Goal: Complete application form

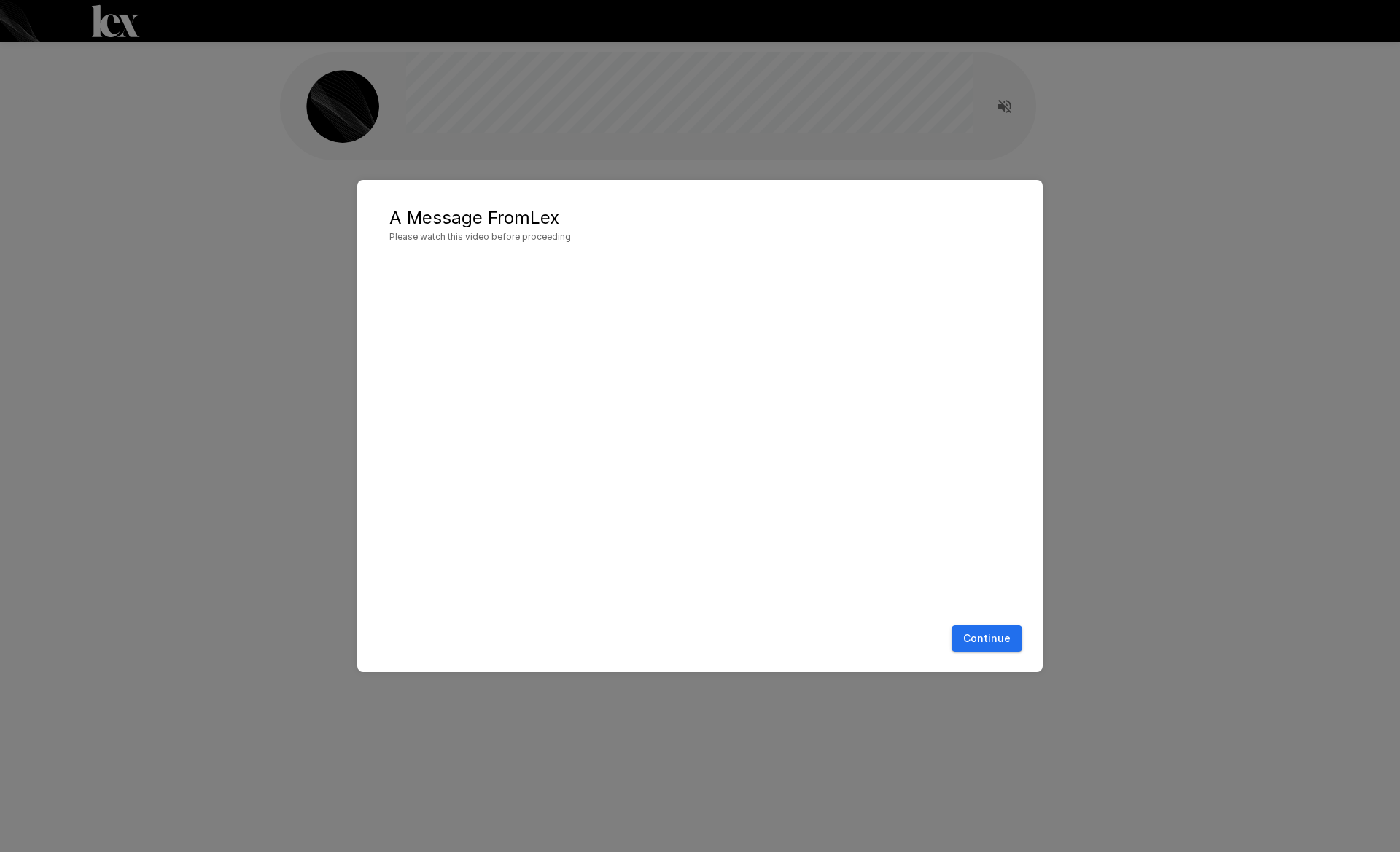
click at [989, 631] on button "Continue" at bounding box center [986, 638] width 70 height 27
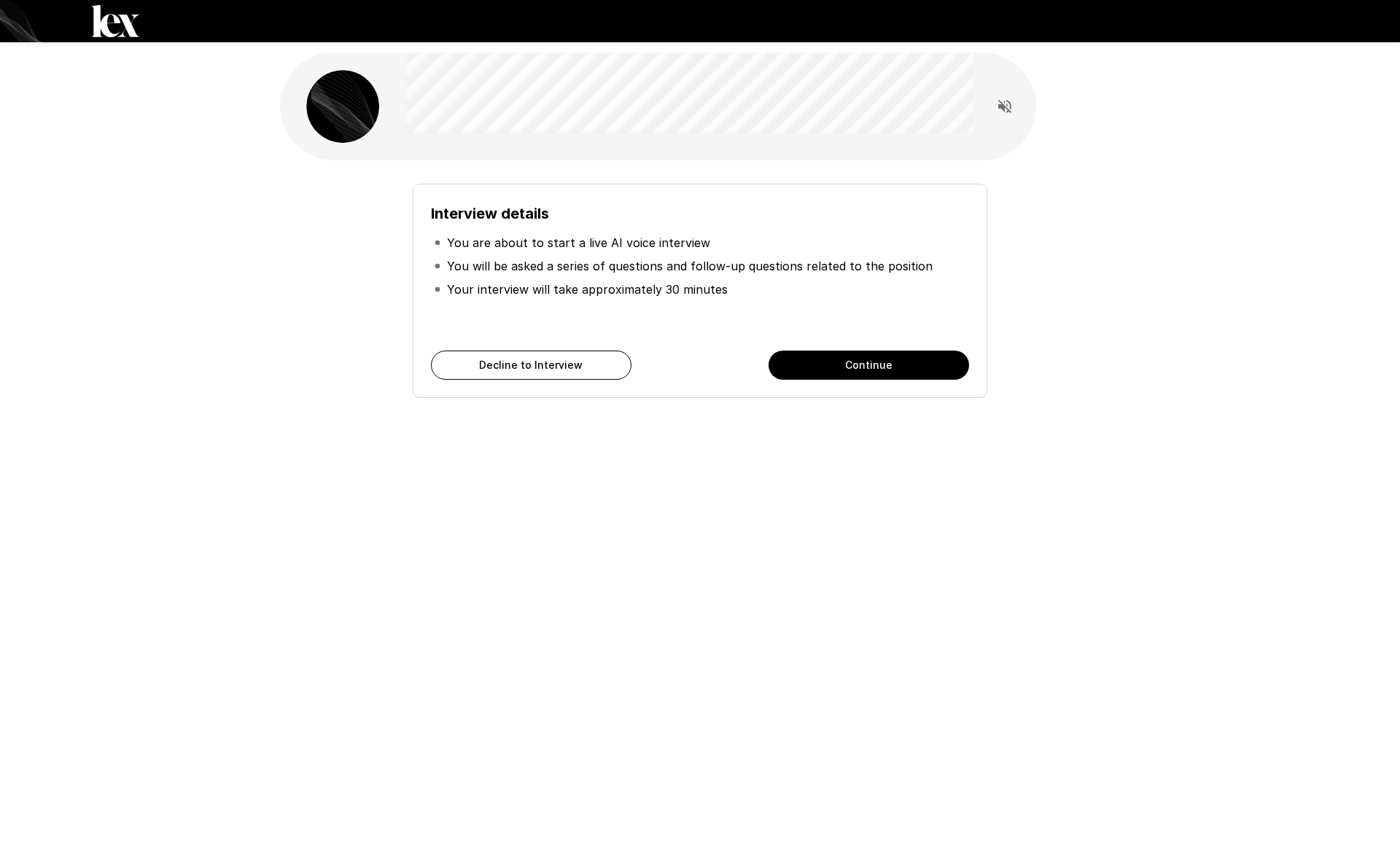
click at [868, 369] on button "Continue" at bounding box center [868, 366] width 201 height 30
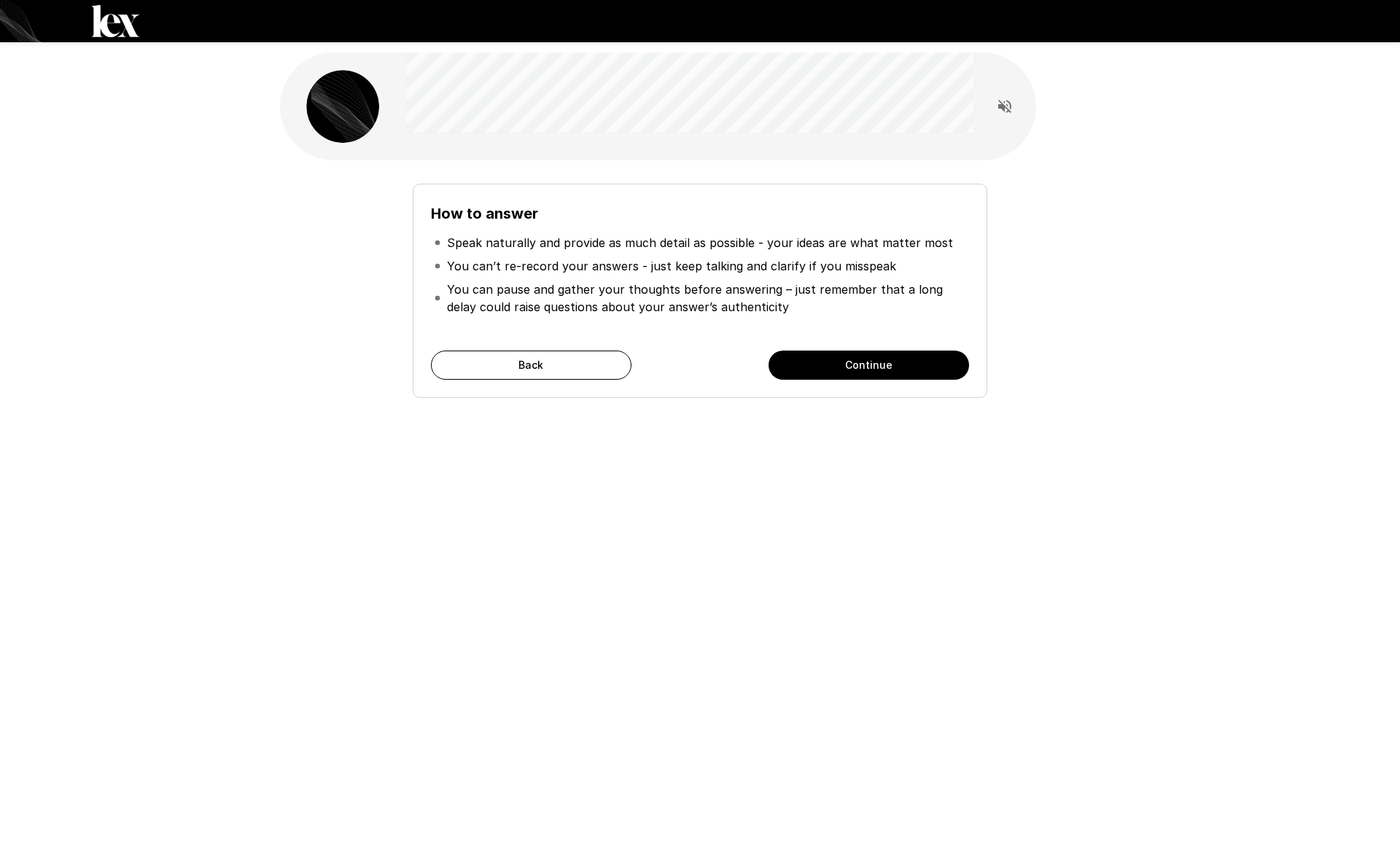
click at [868, 369] on button "Continue" at bounding box center [868, 366] width 201 height 30
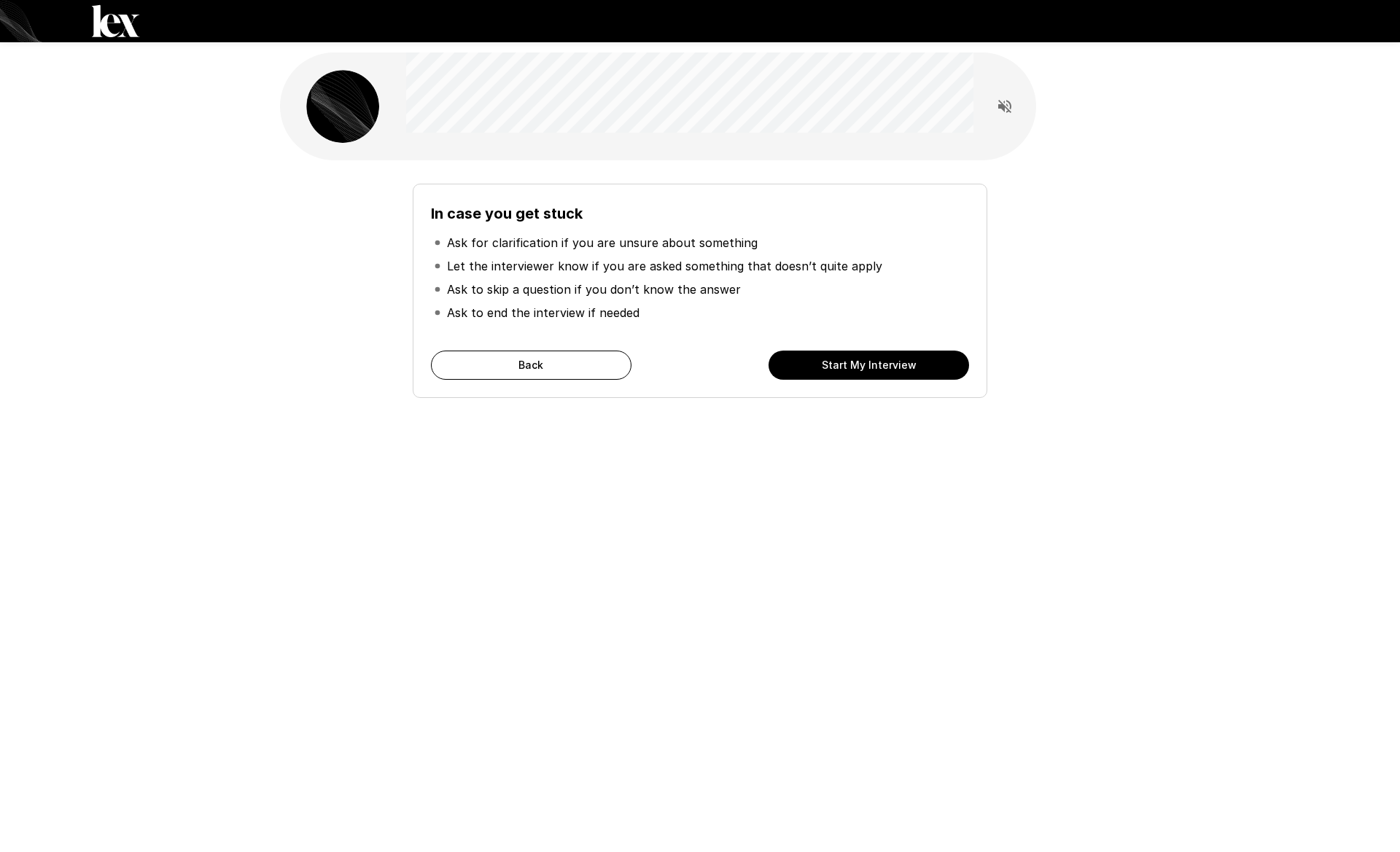
click at [868, 369] on button "Start My Interview" at bounding box center [868, 366] width 201 height 30
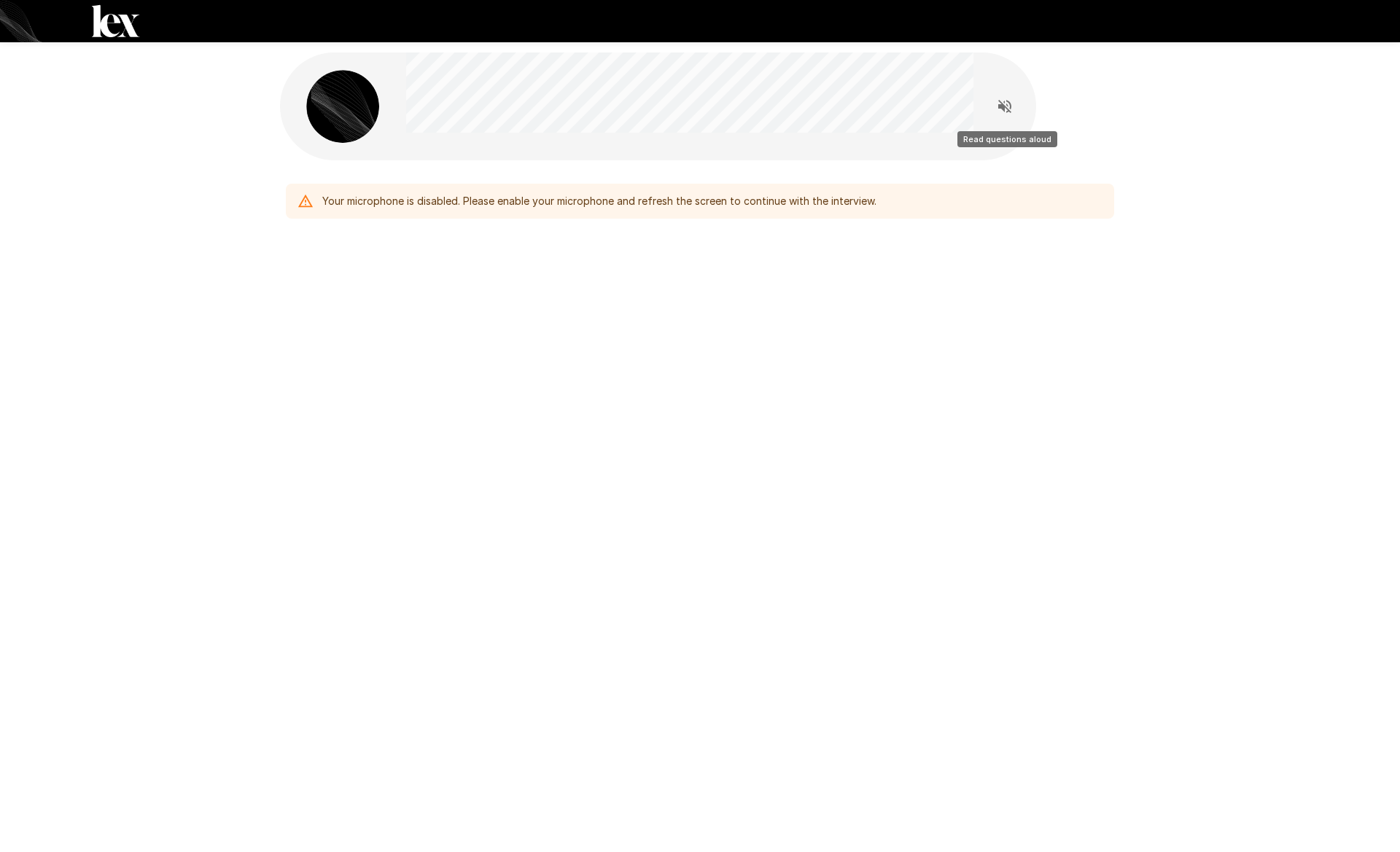
click at [1014, 119] on div at bounding box center [1005, 107] width 30 height 30
click at [1008, 109] on icon "Read questions aloud" at bounding box center [1004, 106] width 13 height 13
click at [777, 215] on div "Your microphone is disabled. Please enable your microphone and refresh the scre…" at bounding box center [699, 201] width 828 height 35
click at [822, 197] on div "Your microphone is disabled. Please enable your microphone and refresh the scre…" at bounding box center [599, 201] width 554 height 26
click at [708, 220] on div "Your microphone is disabled. Please enable your microphone and refresh the scre…" at bounding box center [699, 193] width 840 height 64
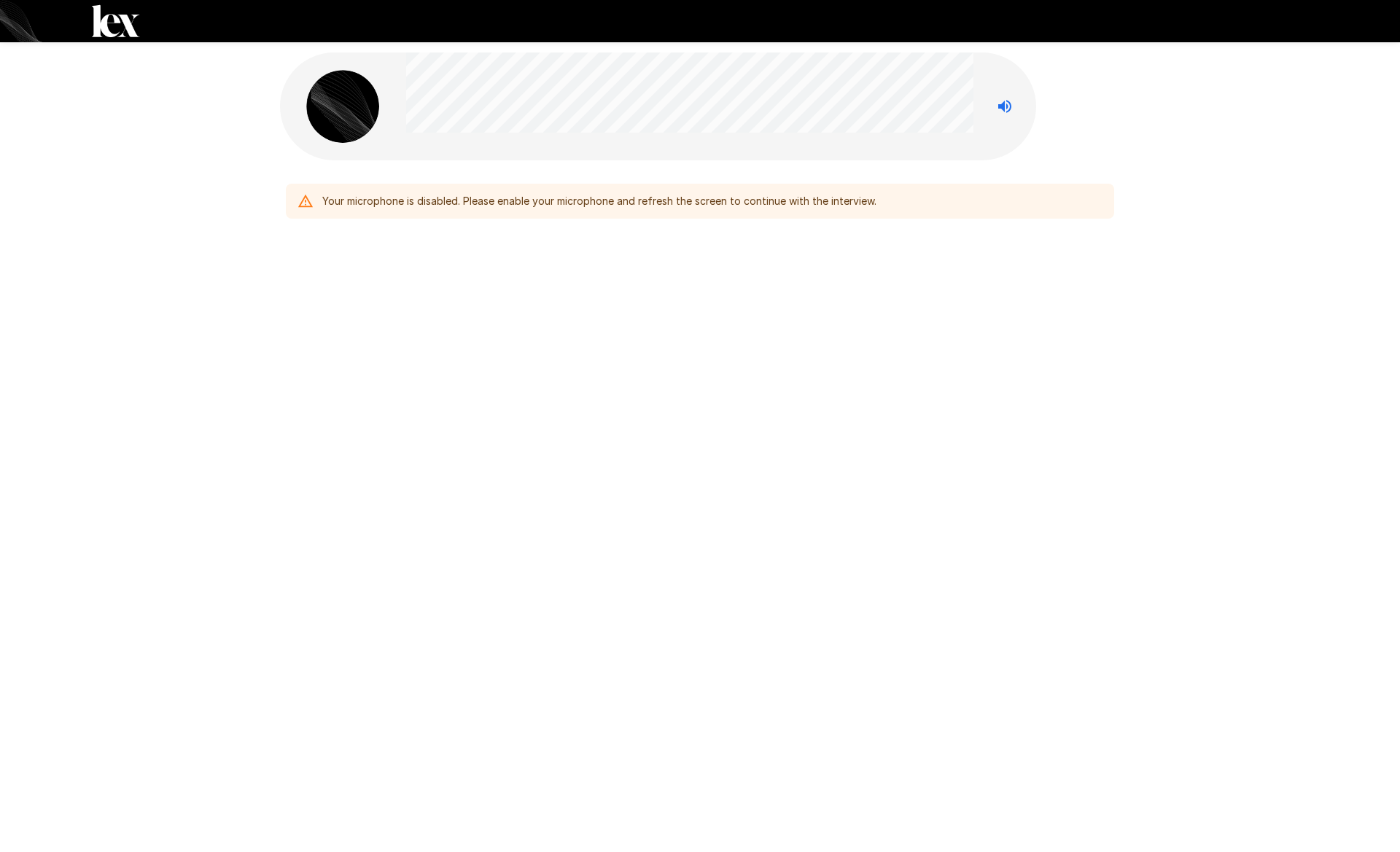
click at [467, 181] on div "Your microphone is disabled. Please enable your microphone and refresh the scre…" at bounding box center [699, 195] width 828 height 47
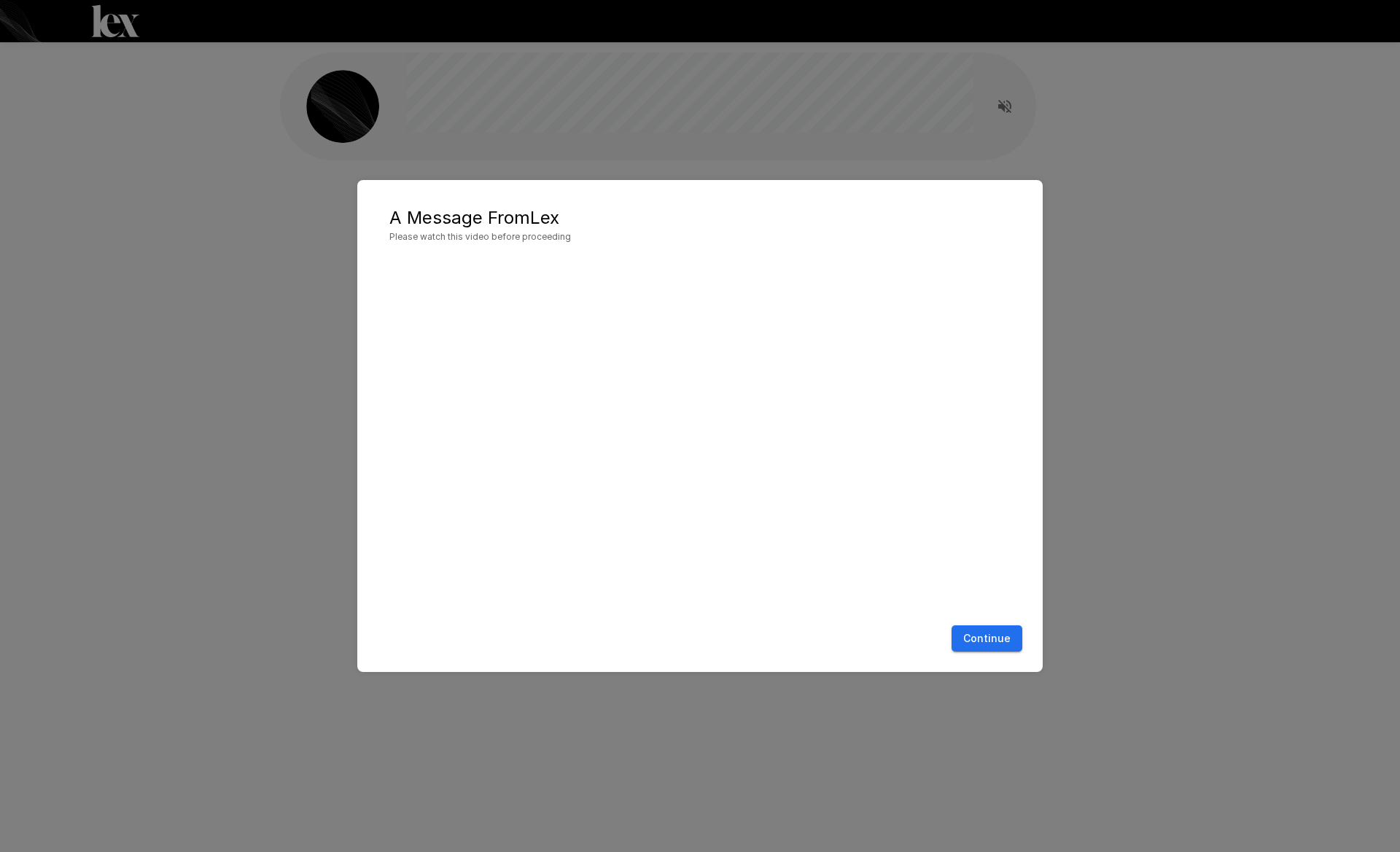
click at [1001, 630] on button "Continue" at bounding box center [986, 638] width 70 height 27
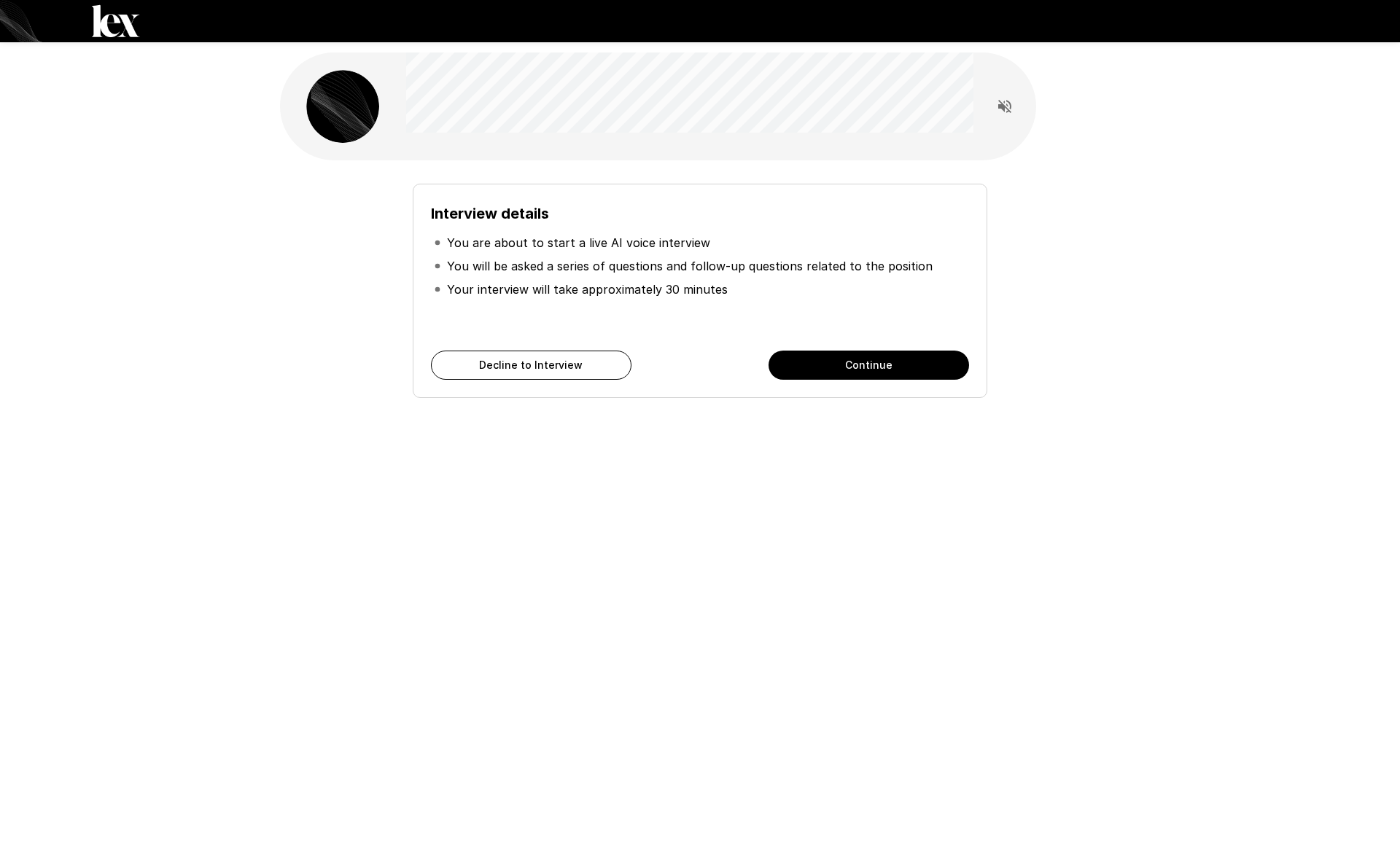
click at [859, 366] on button "Continue" at bounding box center [868, 366] width 201 height 30
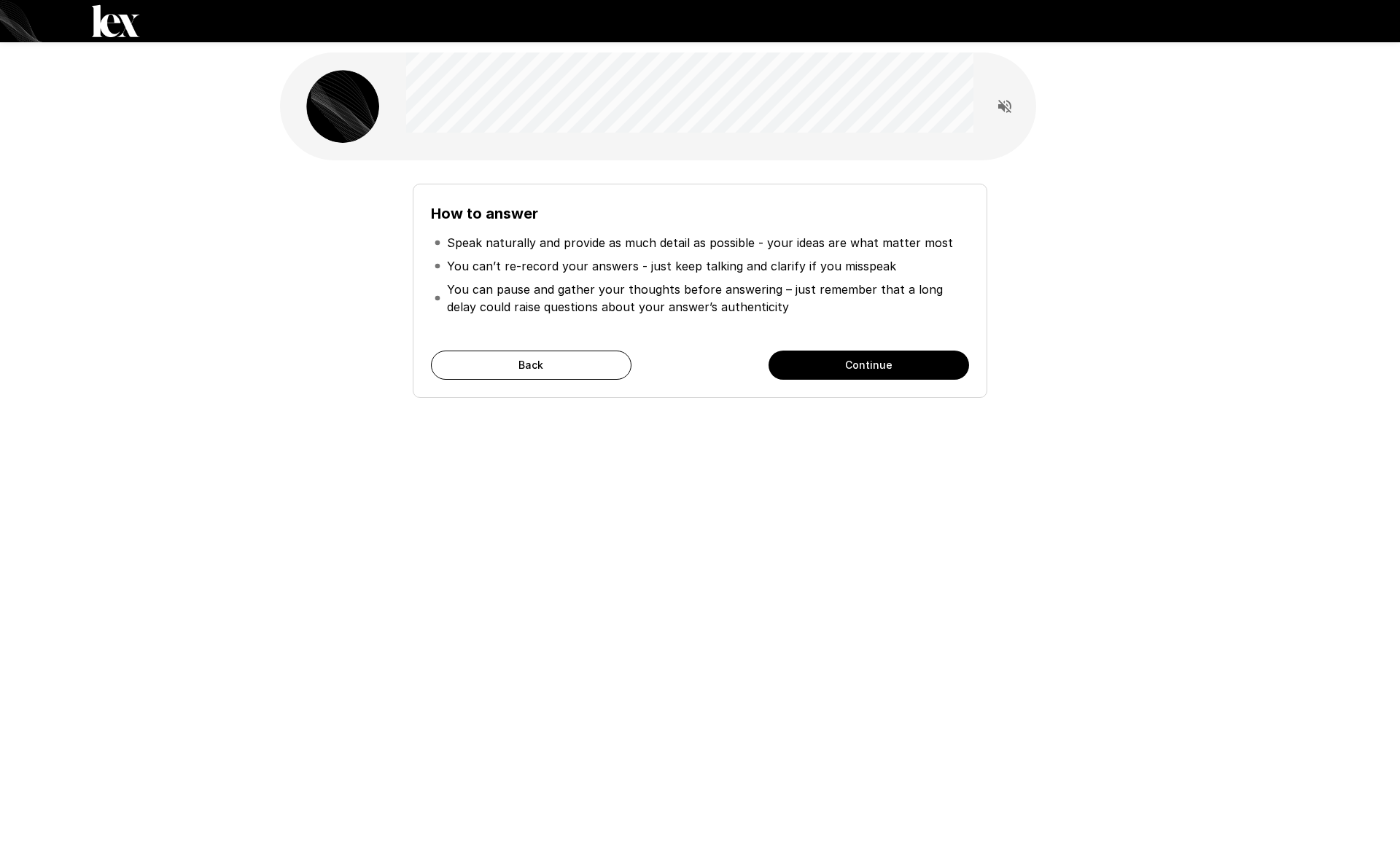
click at [859, 366] on button "Continue" at bounding box center [868, 366] width 201 height 30
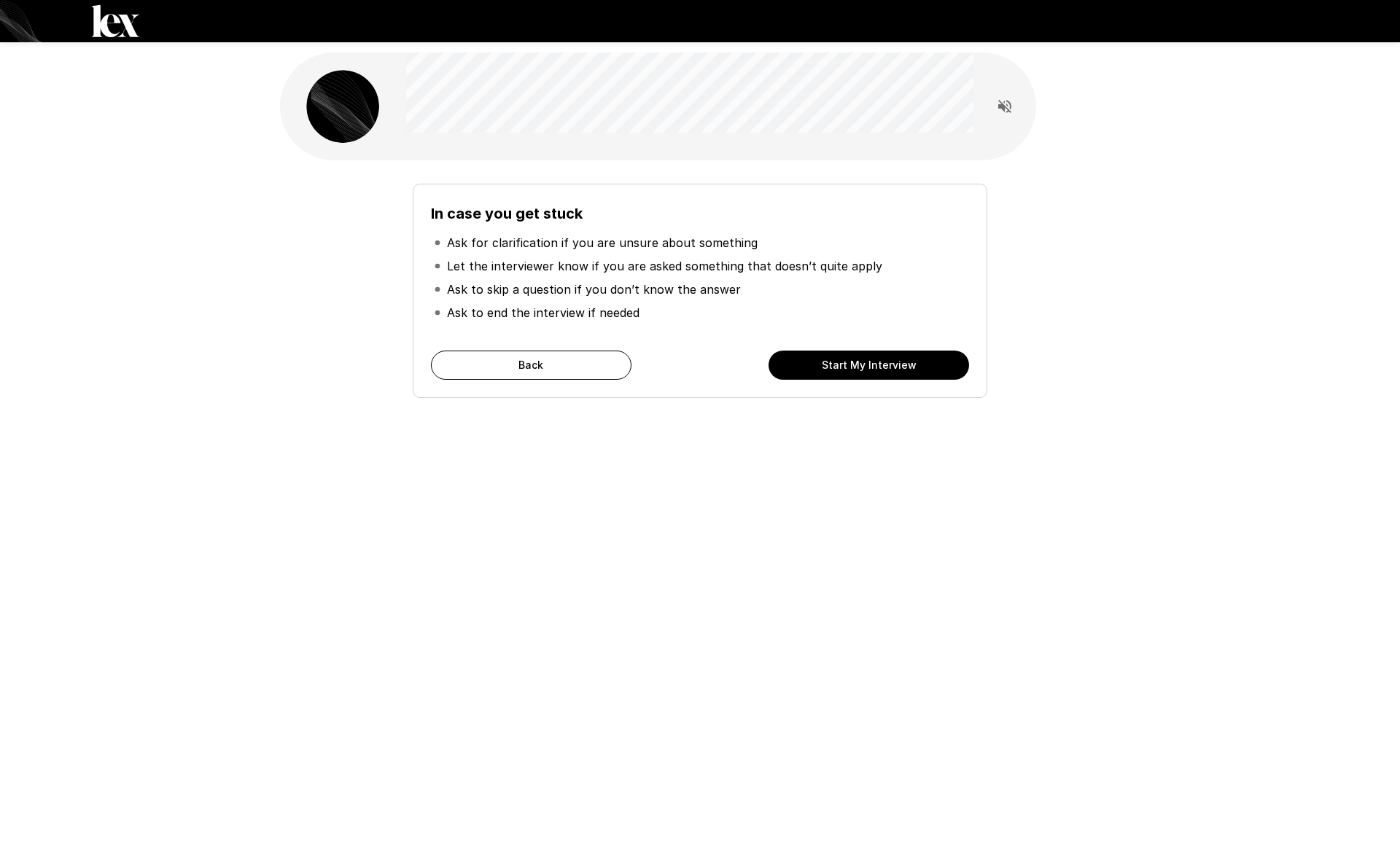
click at [860, 367] on button "Start My Interview" at bounding box center [868, 366] width 201 height 30
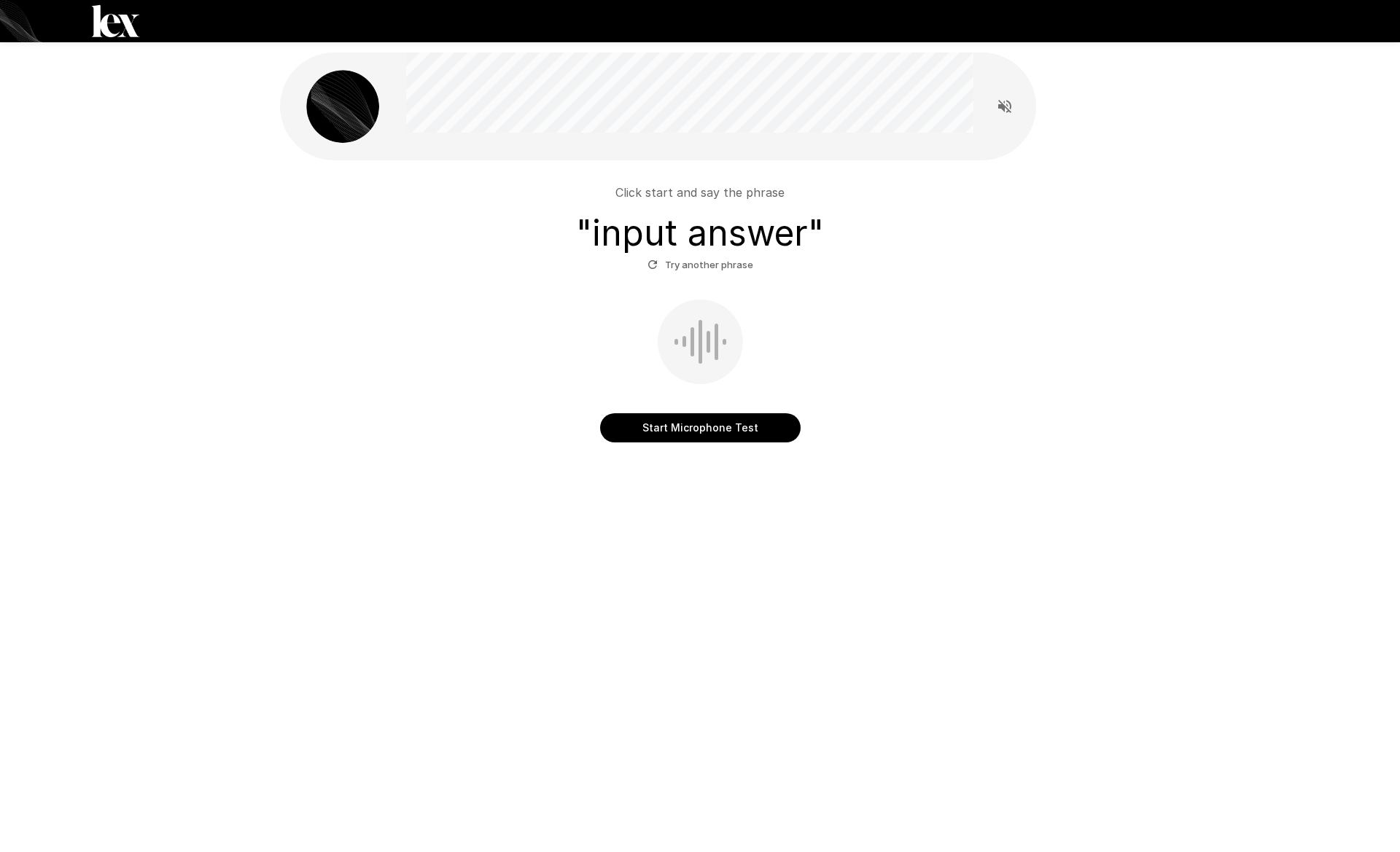
click at [693, 427] on button "Start Microphone Test" at bounding box center [700, 428] width 201 height 30
click at [637, 413] on button "Stop & Submit" at bounding box center [700, 428] width 201 height 30
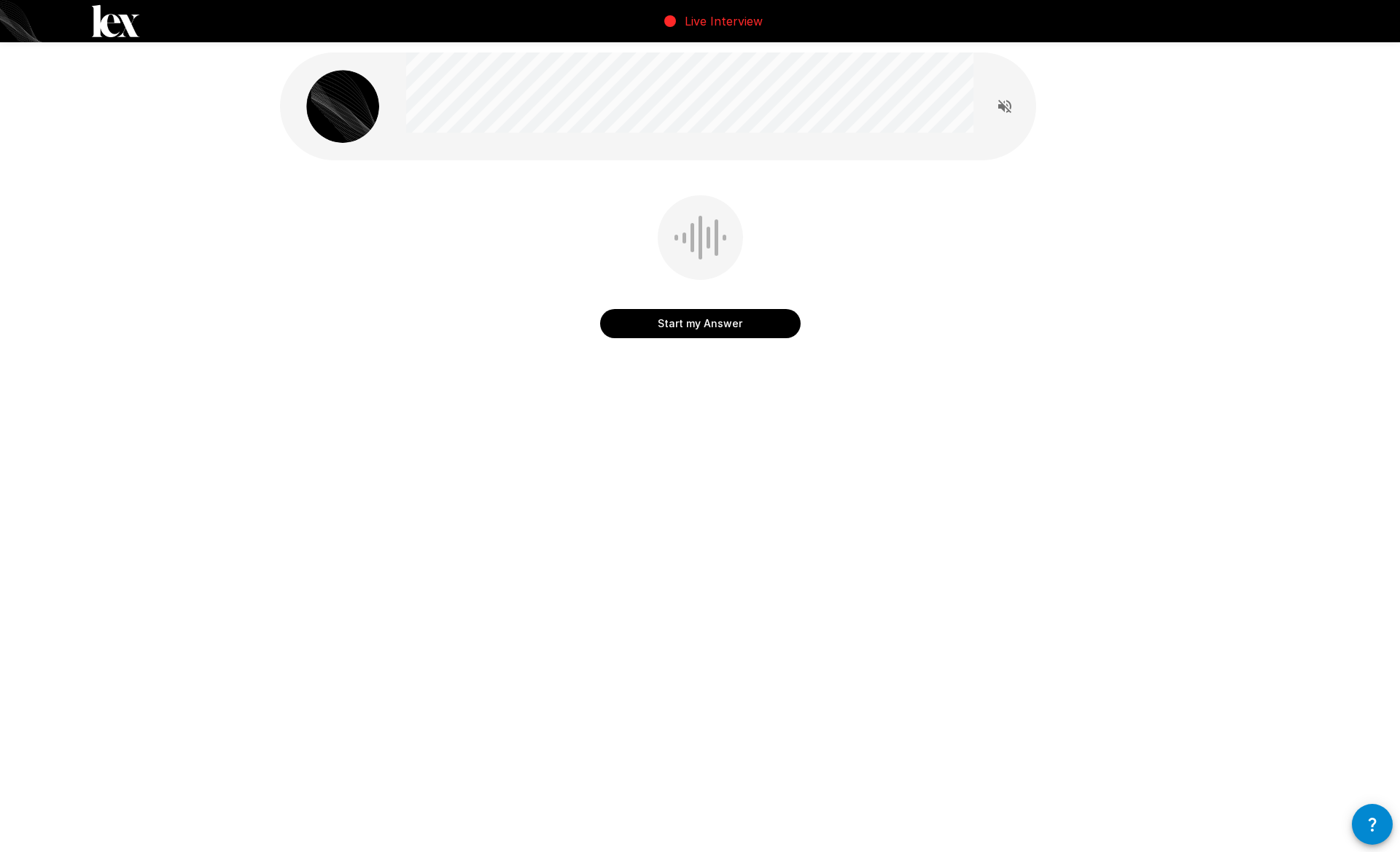
click at [999, 105] on icon "Read questions aloud" at bounding box center [1004, 106] width 13 height 13
click at [737, 326] on button "Start my Answer" at bounding box center [700, 324] width 201 height 30
click at [652, 310] on button "Stop & Submit" at bounding box center [700, 324] width 201 height 30
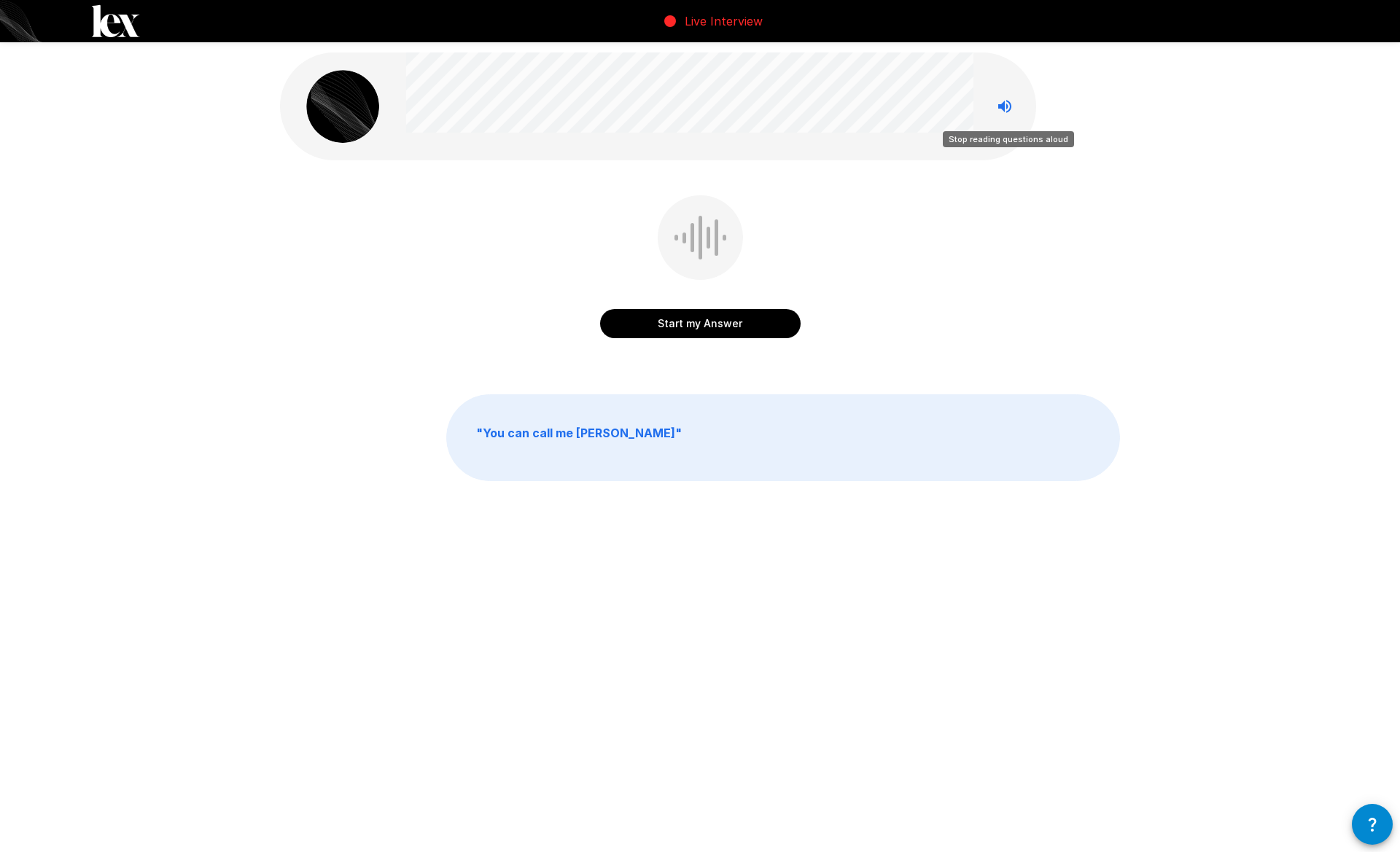
click at [1007, 102] on icon "Stop reading questions aloud" at bounding box center [1005, 106] width 17 height 17
click at [1005, 110] on icon "Read questions aloud" at bounding box center [1005, 106] width 17 height 17
click at [1009, 102] on icon "Stop reading questions aloud" at bounding box center [1005, 106] width 17 height 17
click at [656, 323] on button "Start my Answer" at bounding box center [700, 324] width 201 height 30
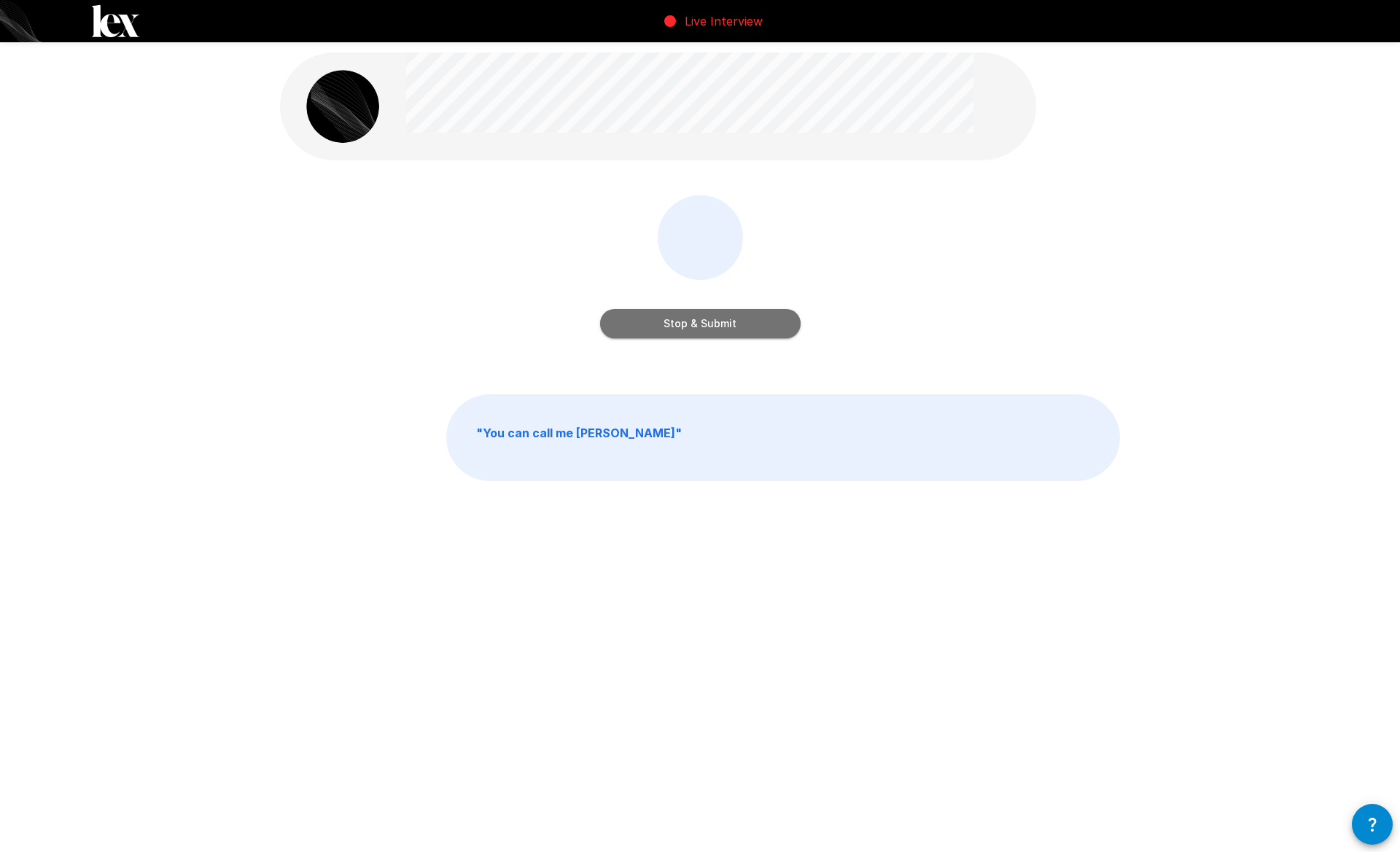
click at [673, 314] on button "Stop & Submit" at bounding box center [700, 324] width 201 height 30
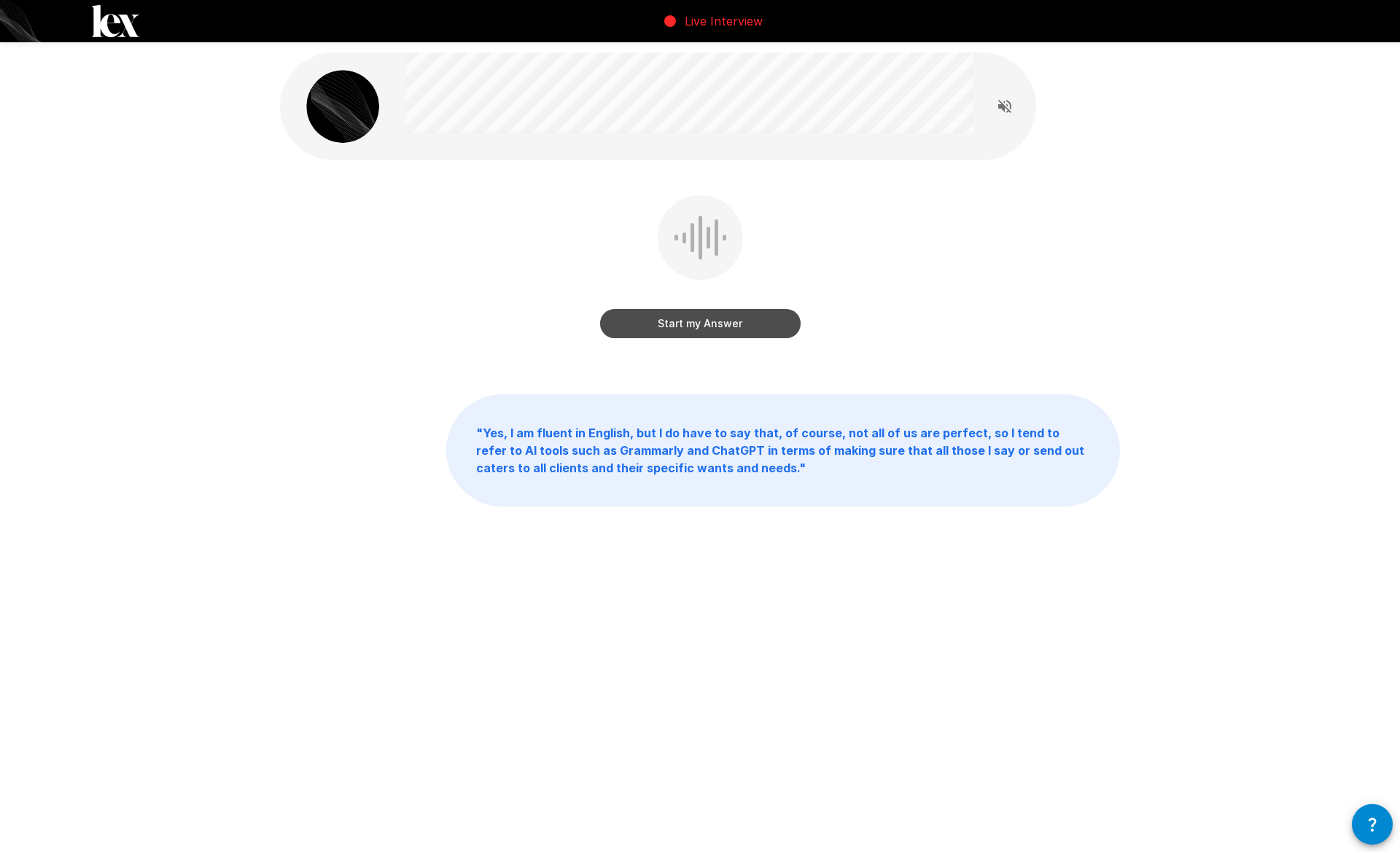
click at [745, 318] on button "Start my Answer" at bounding box center [700, 324] width 201 height 30
click at [658, 320] on button "Stop & Submit" at bounding box center [700, 324] width 201 height 30
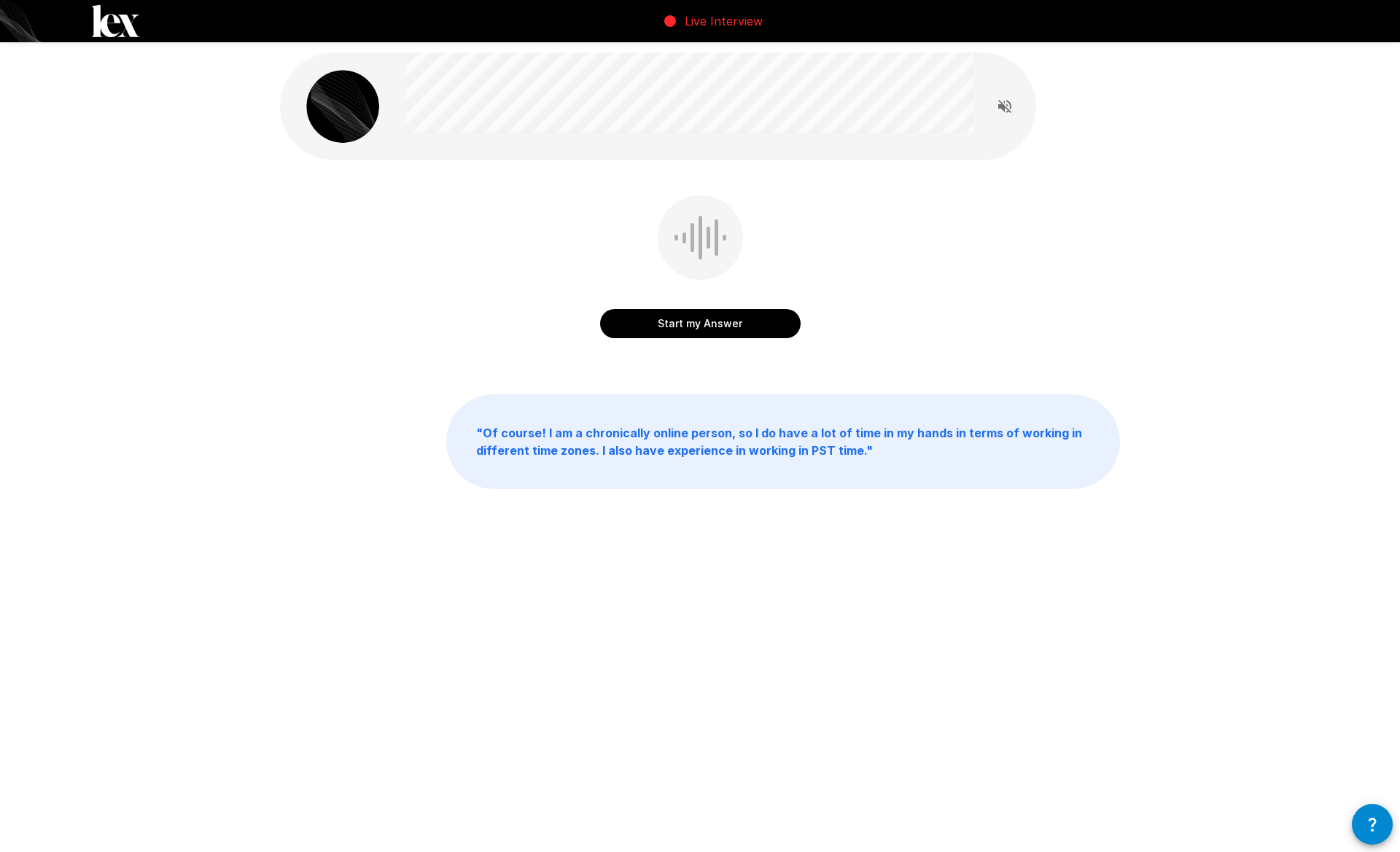
click at [616, 322] on button "Start my Answer" at bounding box center [700, 324] width 201 height 30
click at [631, 320] on button "Stop & Submit" at bounding box center [700, 324] width 201 height 30
click at [661, 328] on button "Start my Answer" at bounding box center [700, 324] width 201 height 30
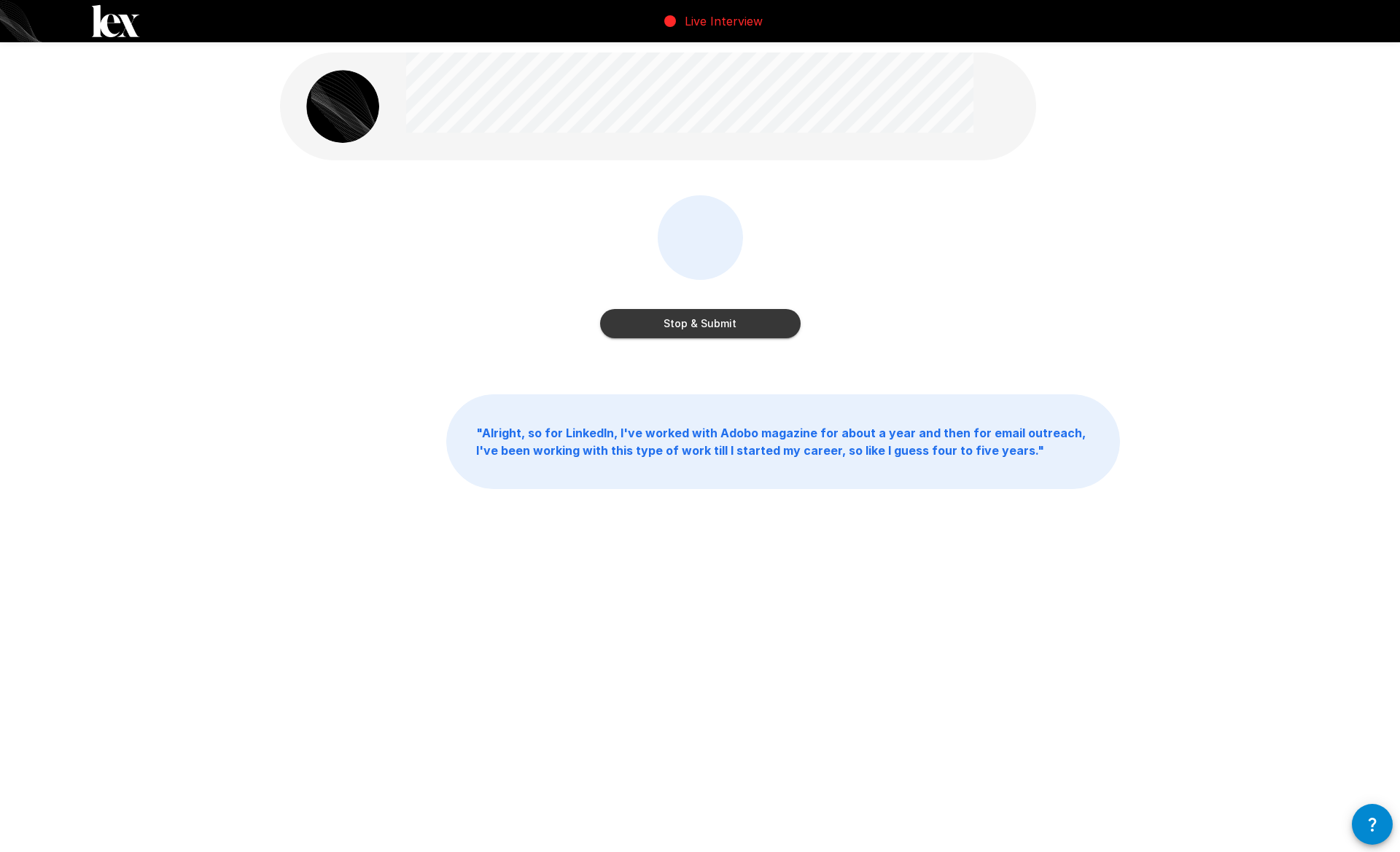
click at [642, 317] on button "Stop & Submit" at bounding box center [700, 324] width 201 height 30
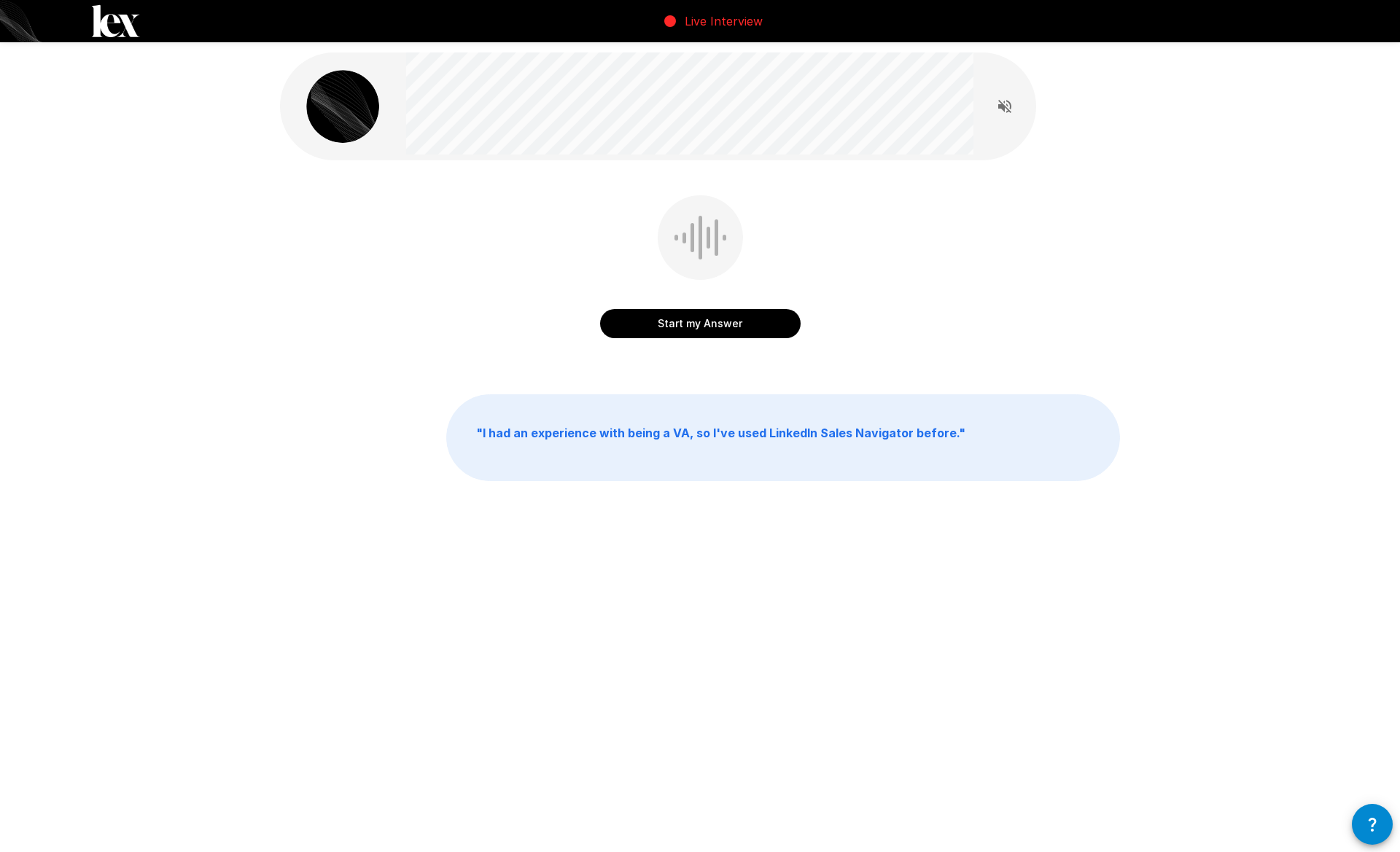
click at [622, 328] on button "Start my Answer" at bounding box center [700, 324] width 201 height 30
click at [633, 309] on button "Stop & Submit" at bounding box center [700, 324] width 201 height 30
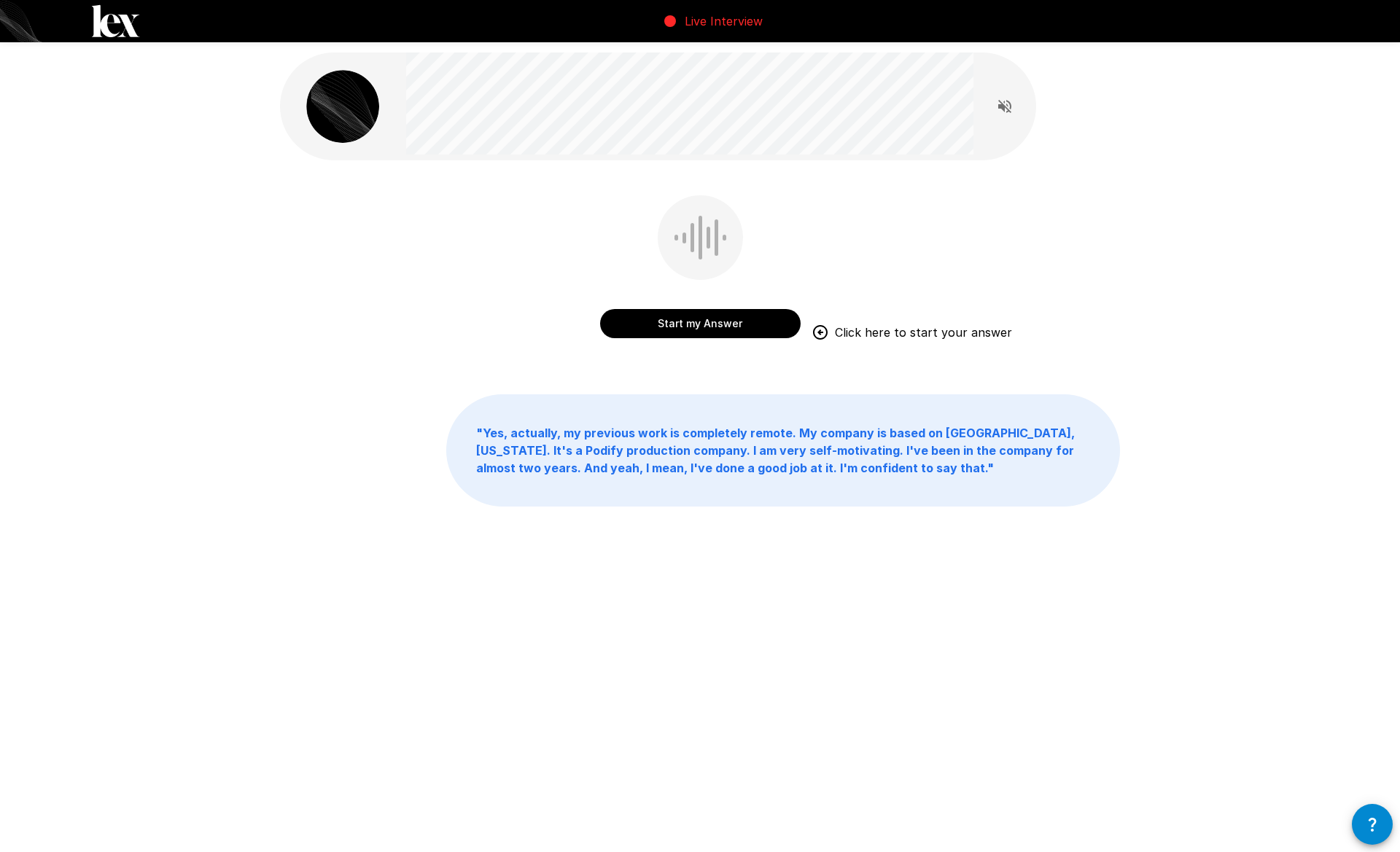
click at [677, 320] on button "Start my Answer" at bounding box center [700, 324] width 201 height 30
click at [660, 315] on button "Stop & Submit" at bounding box center [700, 324] width 201 height 30
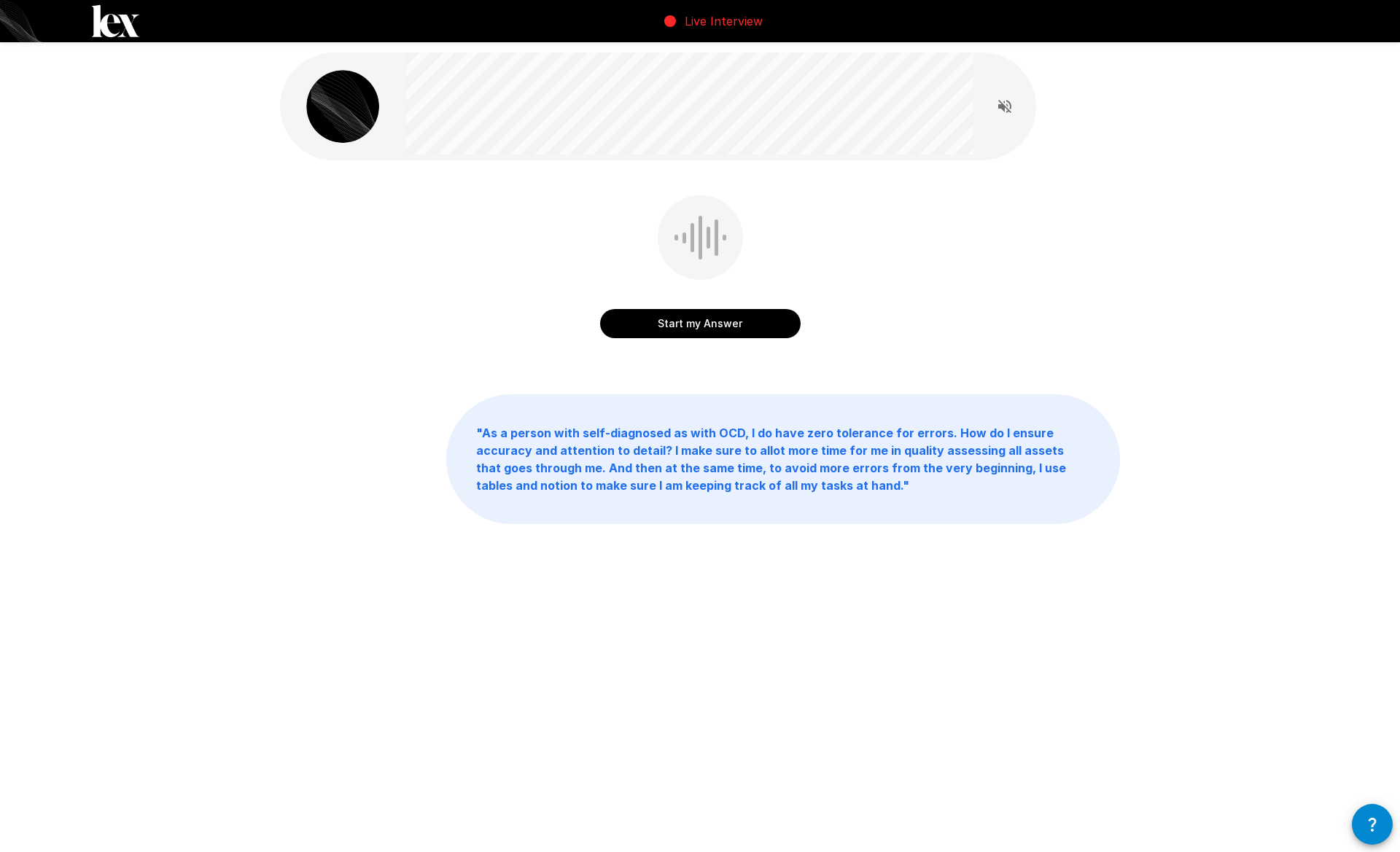
click at [643, 315] on button "Start my Answer" at bounding box center [700, 324] width 201 height 30
click at [661, 312] on button "Stop & Submit" at bounding box center [700, 324] width 201 height 30
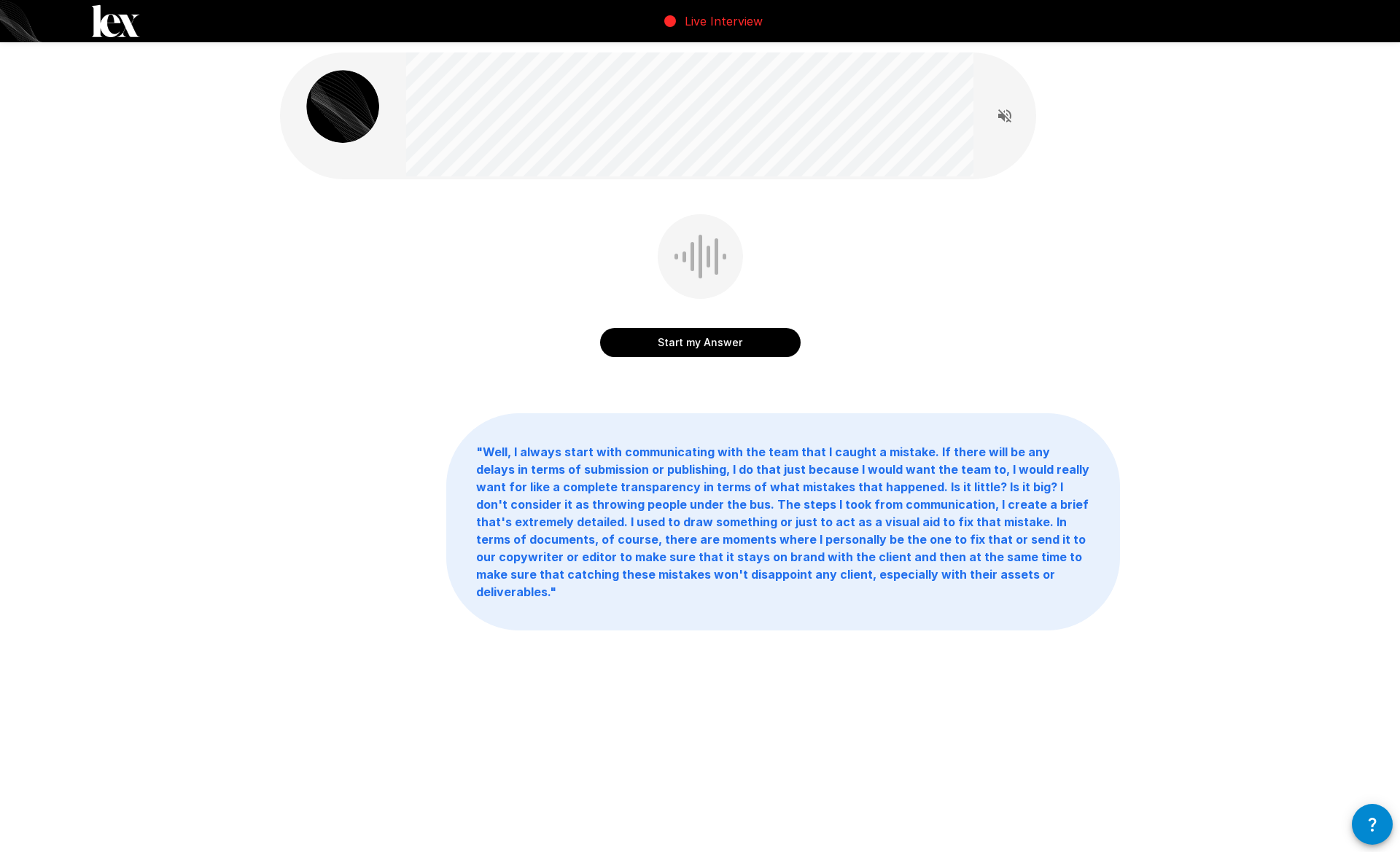
click at [654, 338] on button "Start my Answer" at bounding box center [700, 343] width 201 height 30
click at [650, 336] on button "Stop & Submit" at bounding box center [700, 343] width 201 height 30
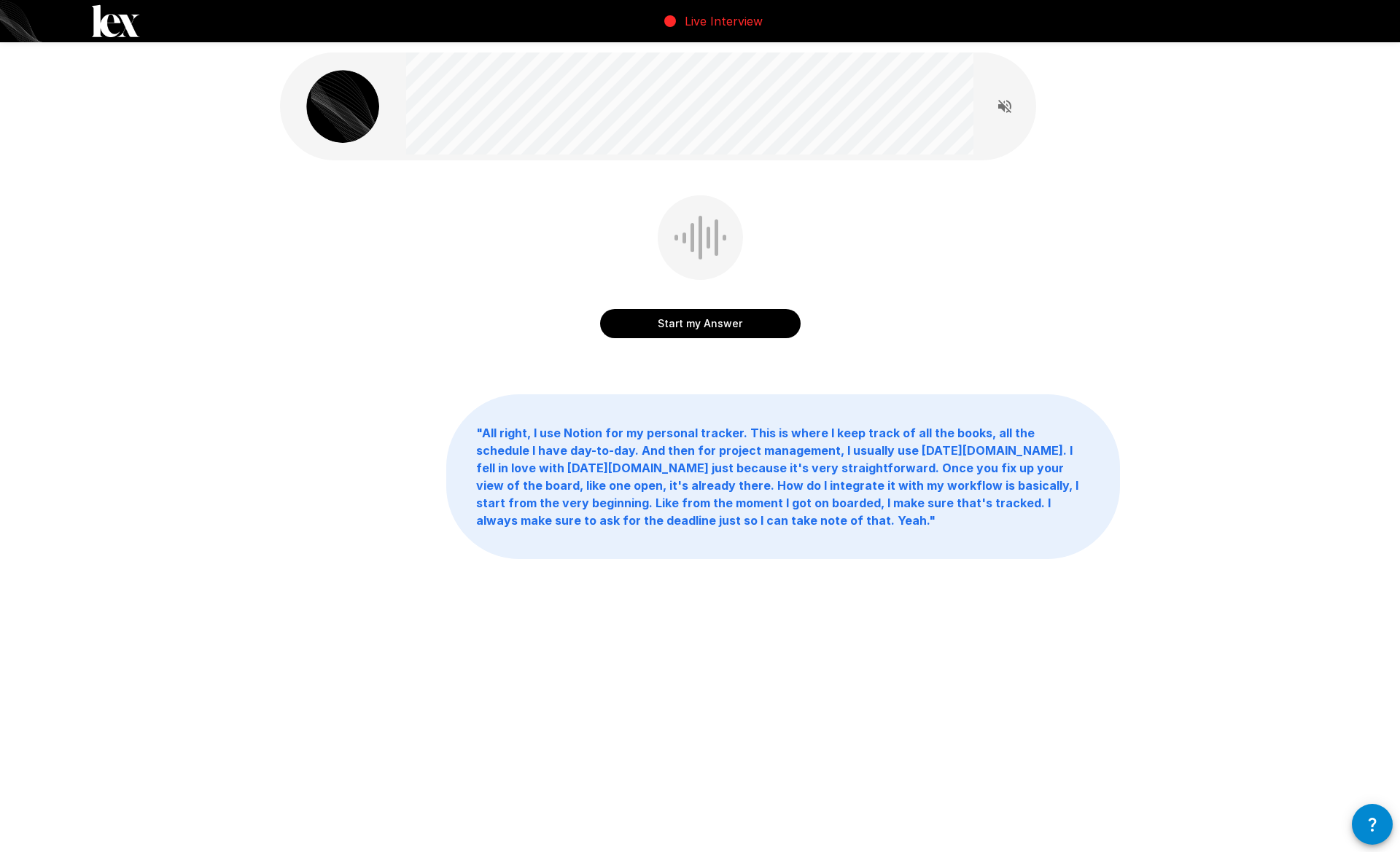
click at [651, 310] on button "Start my Answer" at bounding box center [700, 324] width 201 height 30
click at [665, 307] on div "Stop & Submit" at bounding box center [700, 308] width 201 height 58
click at [670, 316] on button "Stop & Submit" at bounding box center [700, 324] width 201 height 30
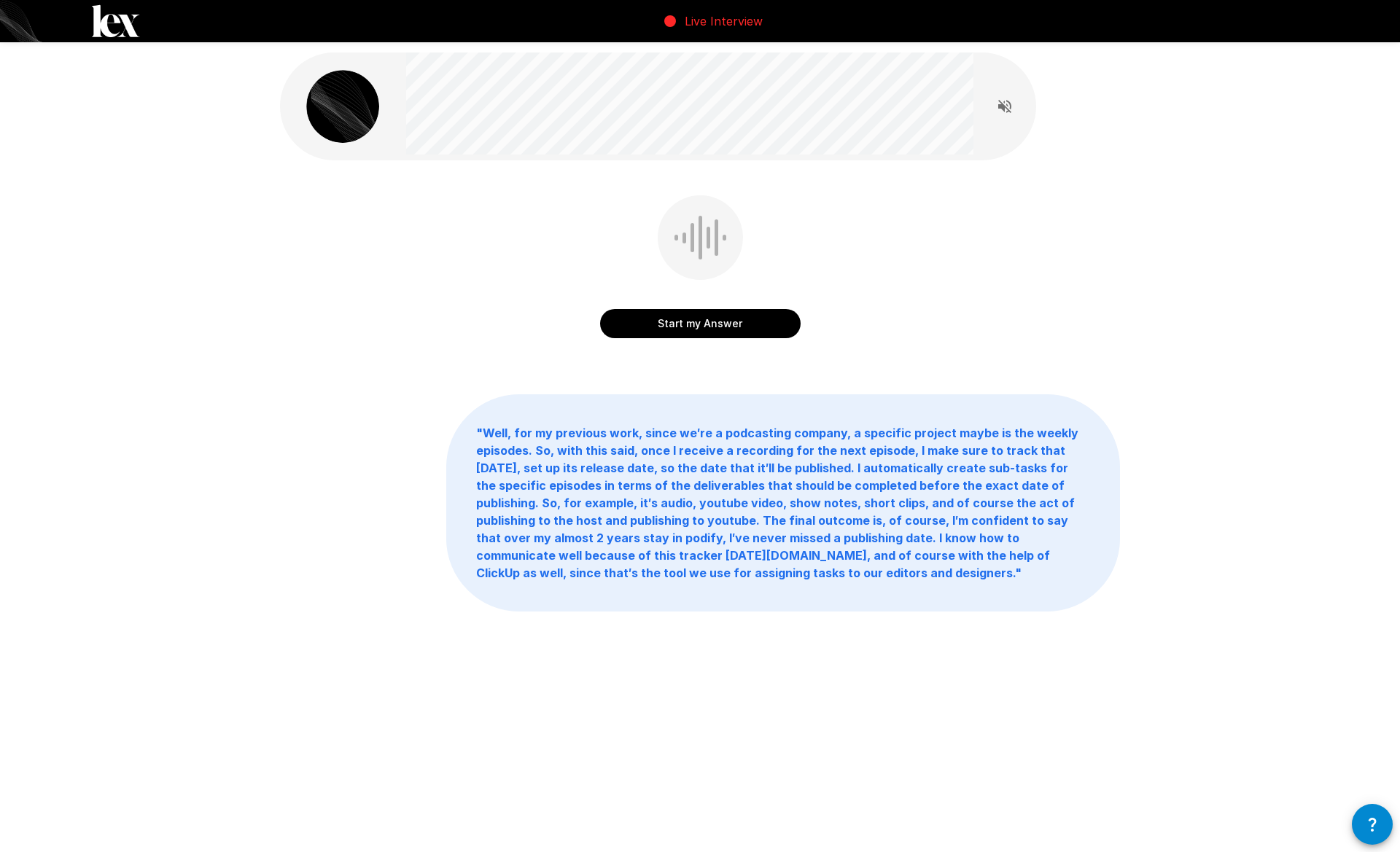
click at [625, 327] on button "Start my Answer" at bounding box center [700, 324] width 201 height 30
click at [632, 315] on button "Stop & Submit" at bounding box center [700, 324] width 201 height 30
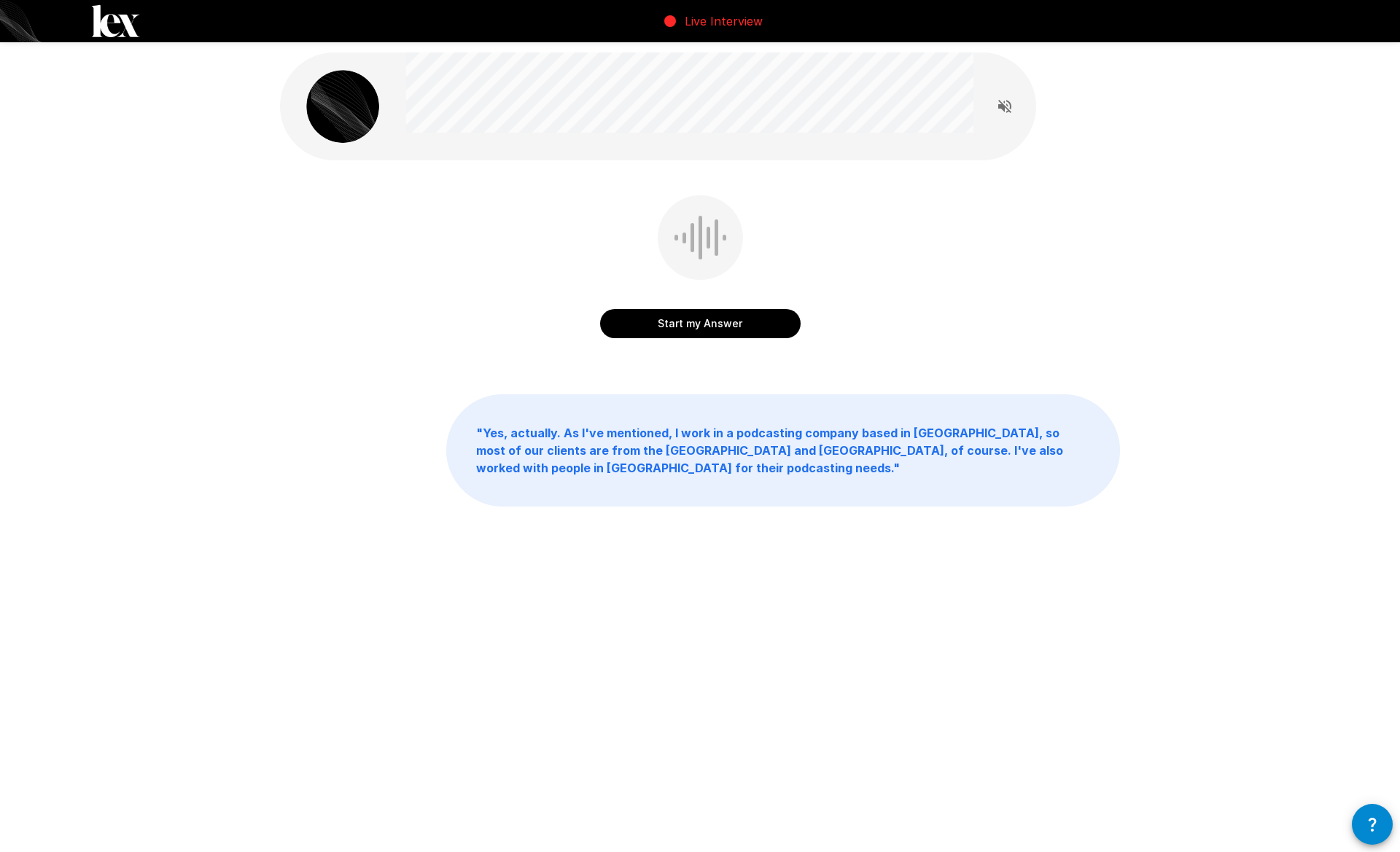
click at [614, 317] on button "Start my Answer" at bounding box center [700, 324] width 201 height 30
click at [619, 316] on button "Stop & Submit" at bounding box center [700, 324] width 201 height 30
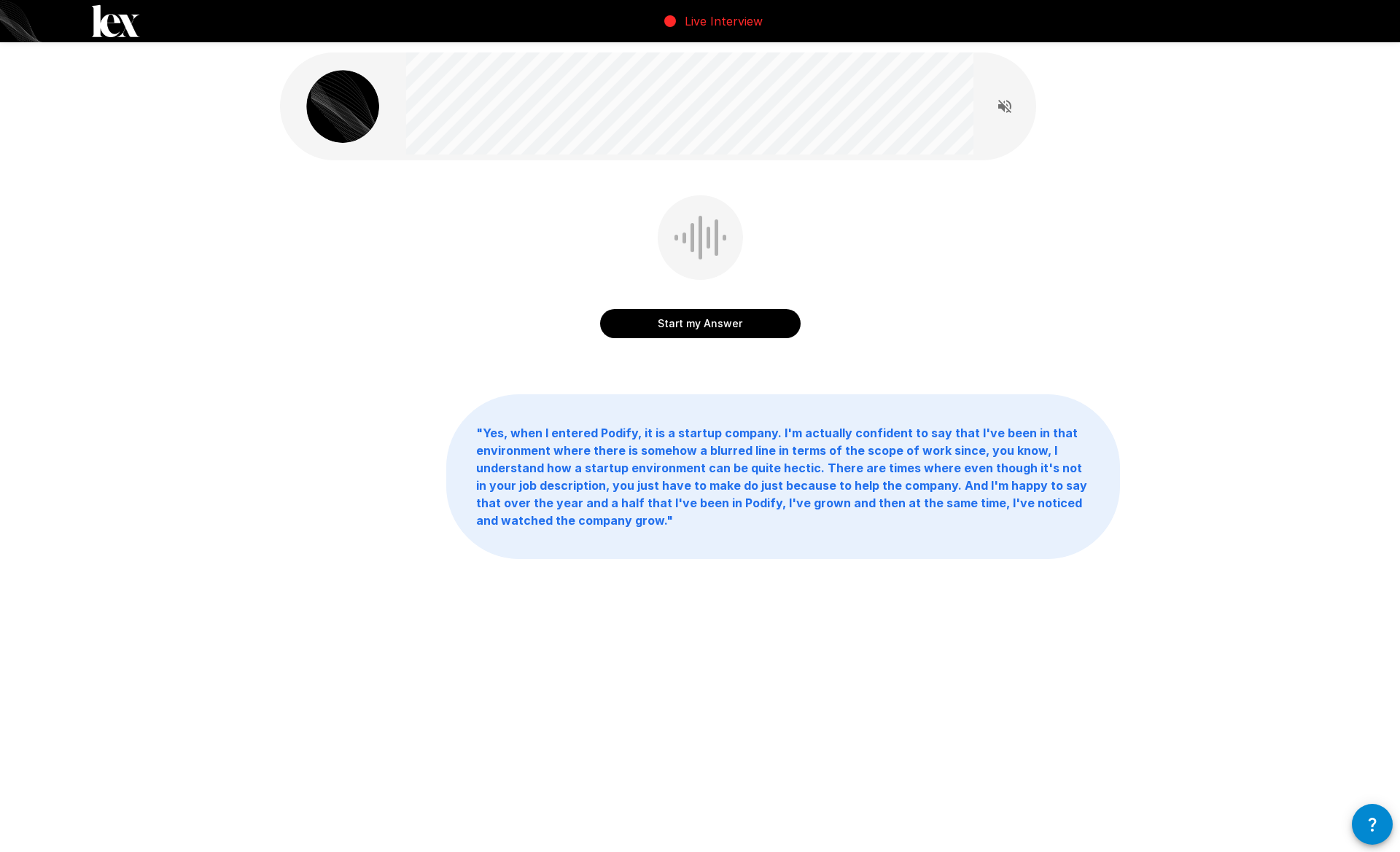
click at [656, 323] on button "Start my Answer" at bounding box center [700, 324] width 201 height 30
click at [723, 327] on button "Stop & Submit" at bounding box center [700, 324] width 201 height 30
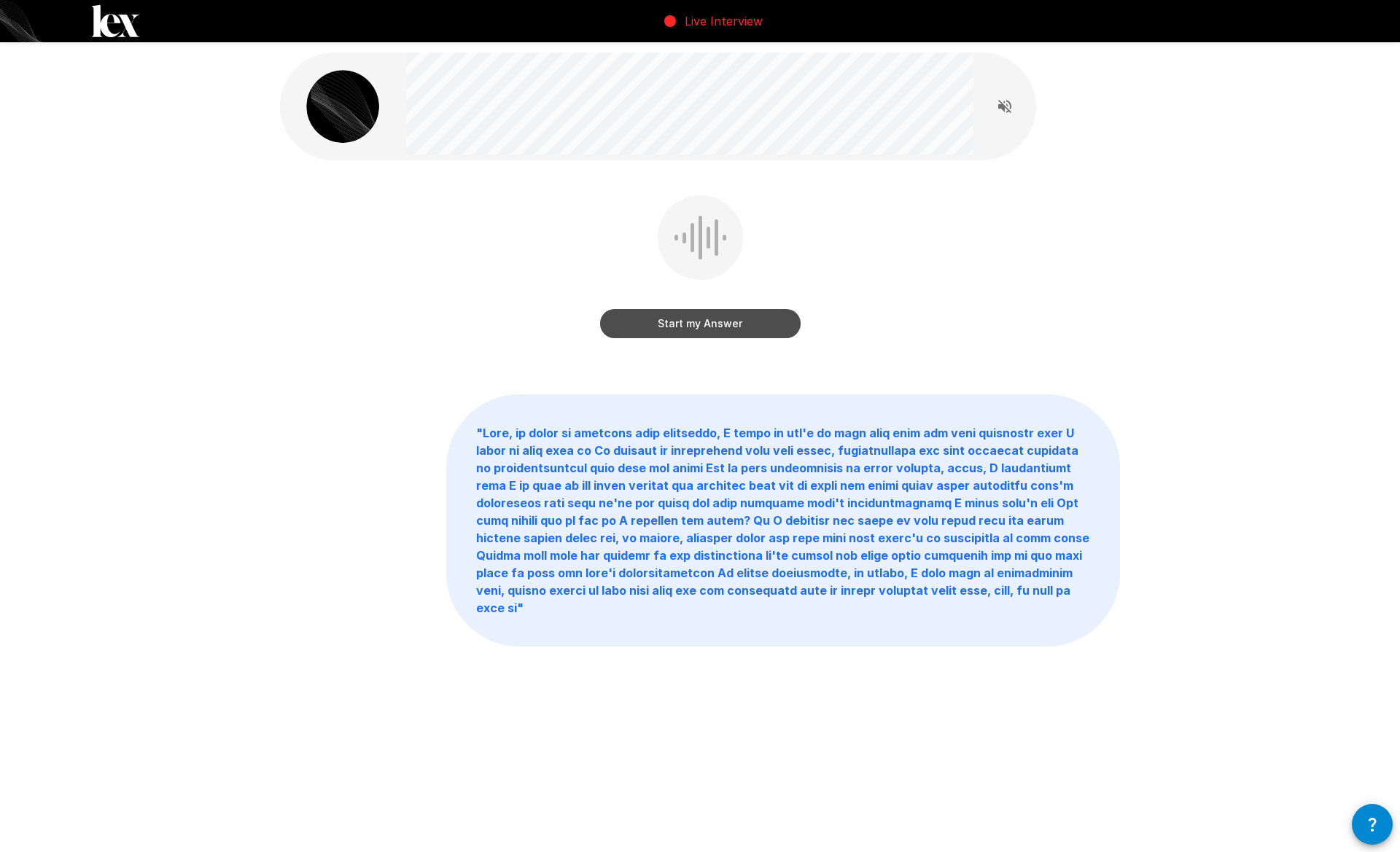
click at [644, 330] on button "Start my Answer" at bounding box center [700, 324] width 201 height 30
click at [629, 310] on button "Stop & Submit" at bounding box center [700, 324] width 201 height 30
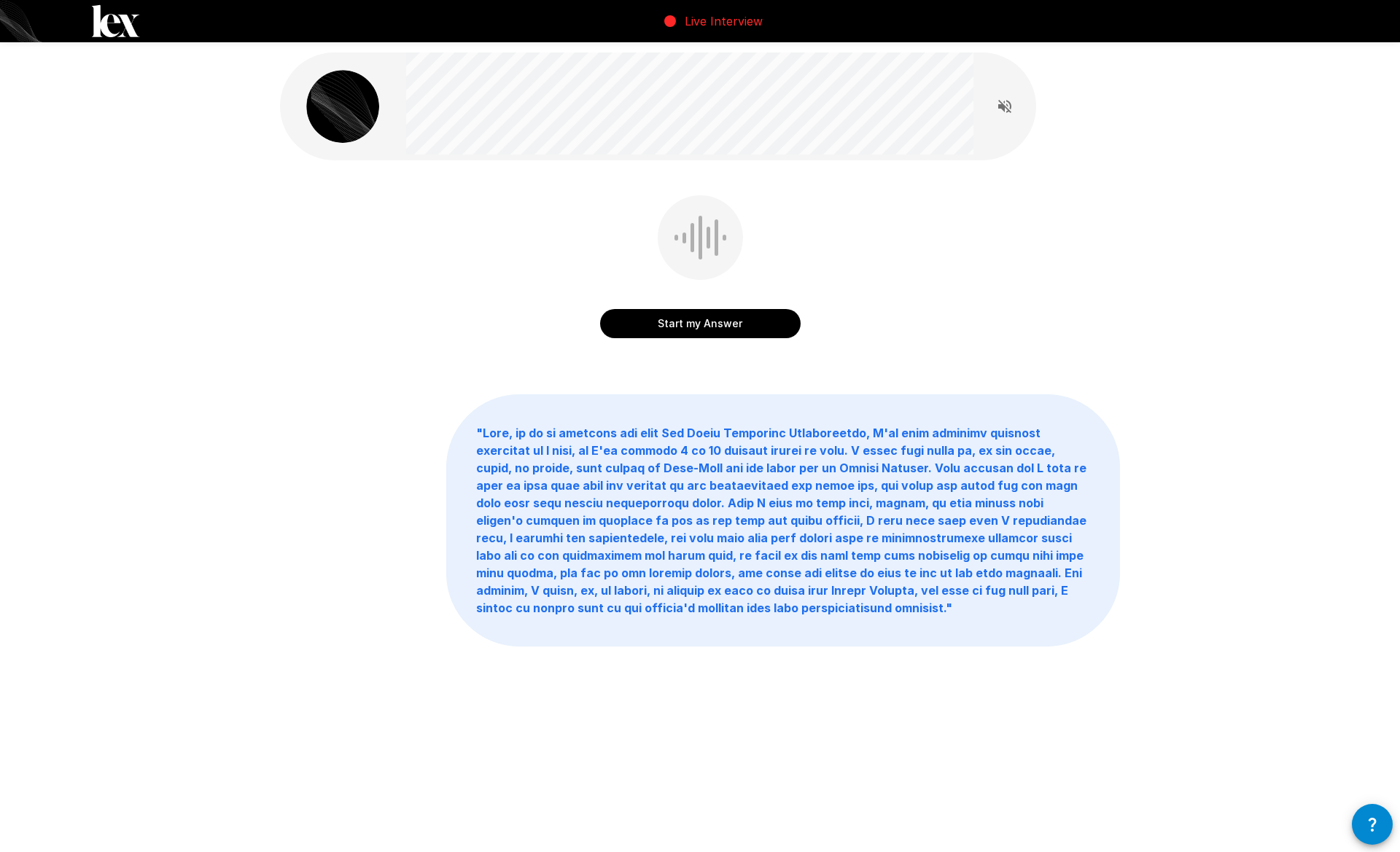
click at [647, 320] on button "Start my Answer" at bounding box center [700, 324] width 201 height 30
click at [650, 316] on button "Stop & Submit" at bounding box center [700, 324] width 201 height 30
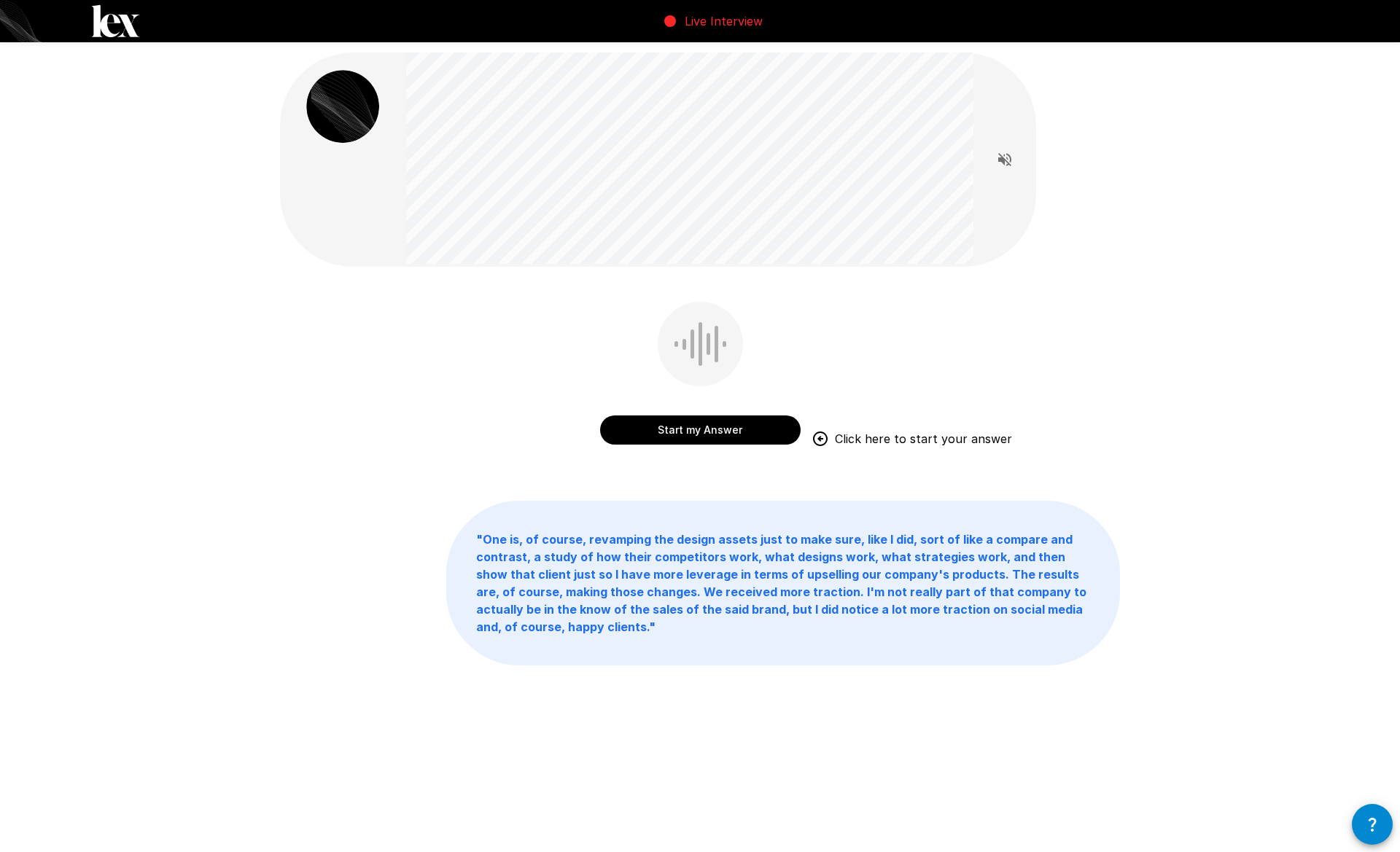
click at [671, 433] on button "Start my Answer" at bounding box center [700, 430] width 201 height 30
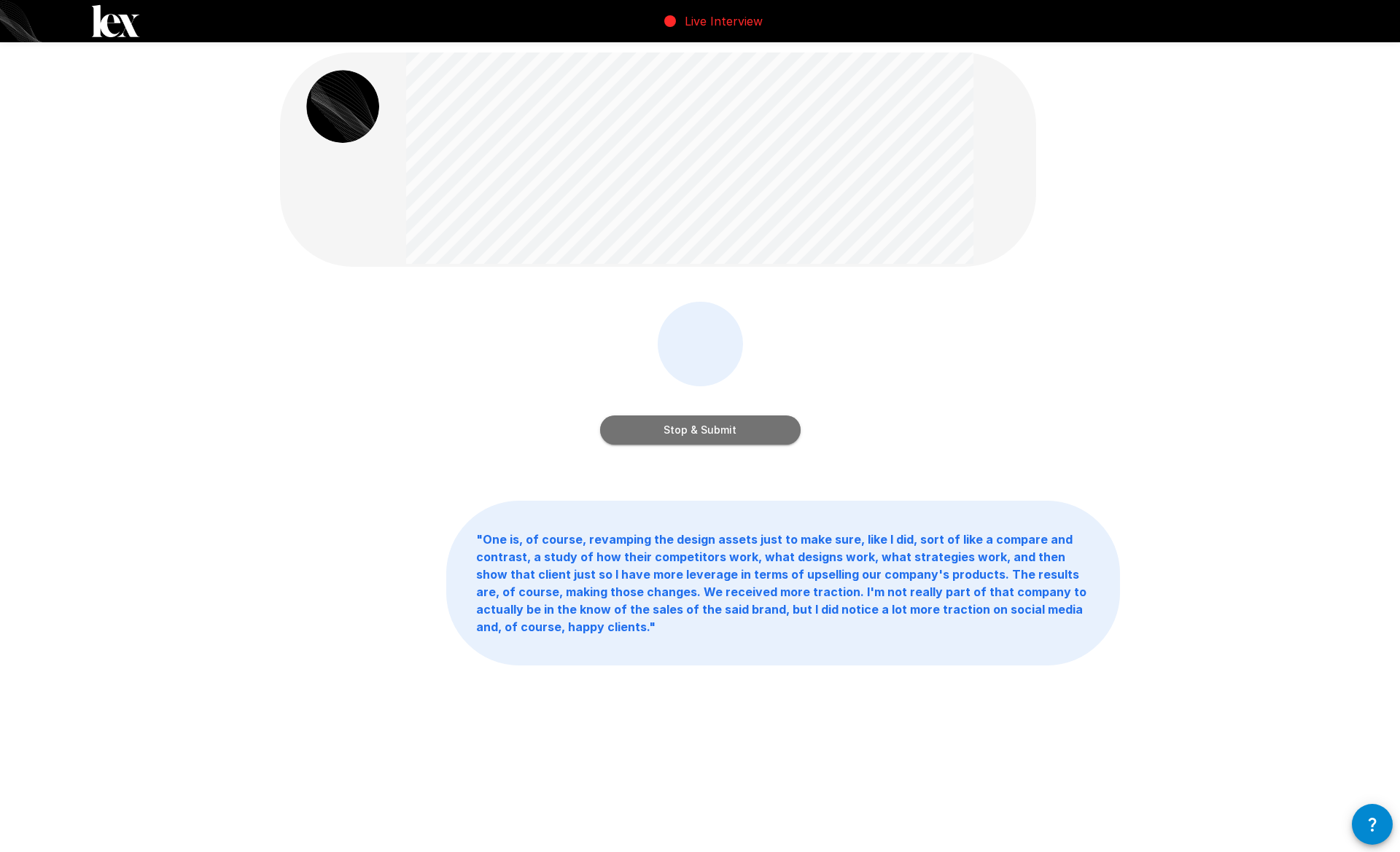
click at [633, 434] on button "Stop & Submit" at bounding box center [700, 430] width 201 height 30
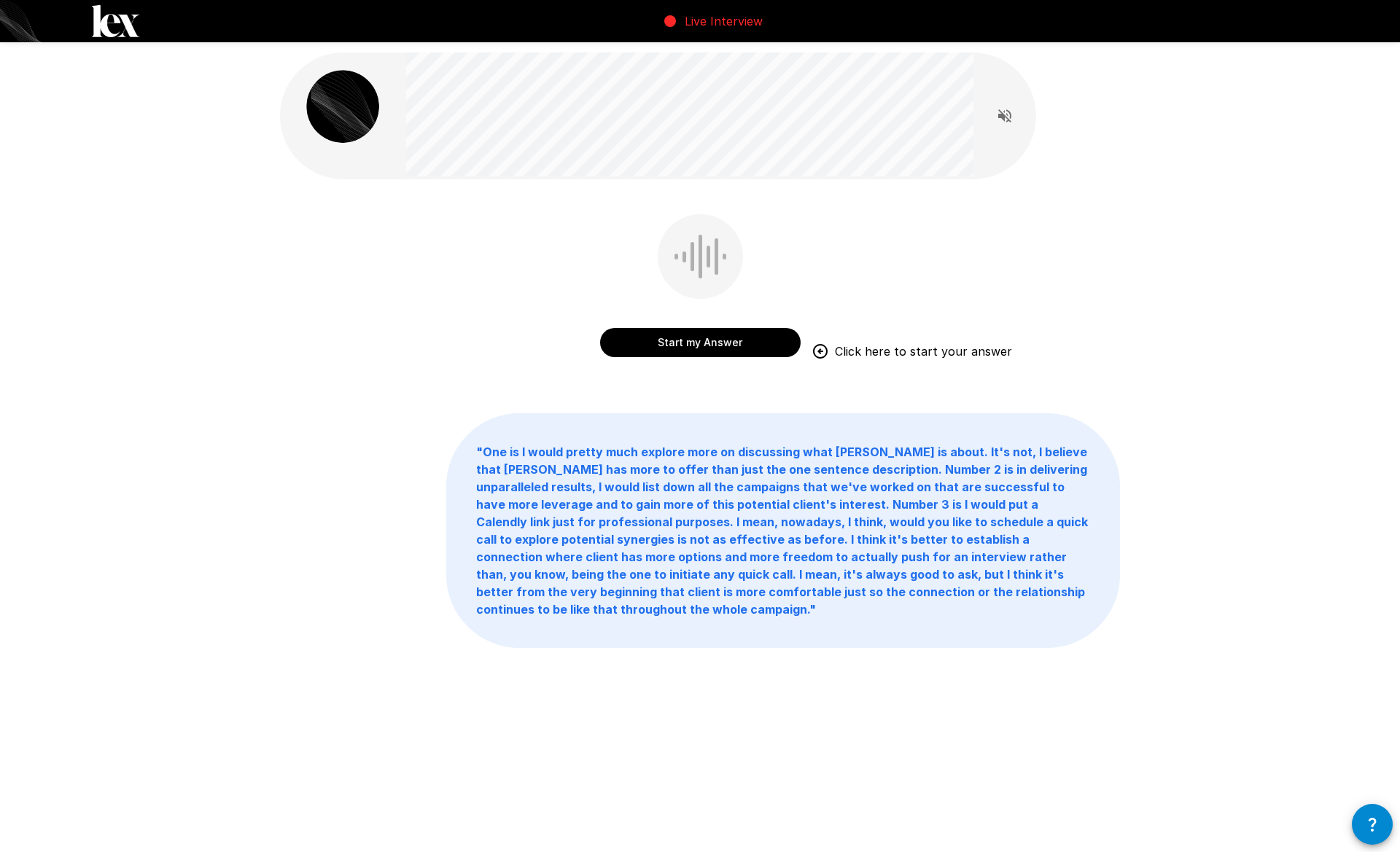
click at [637, 342] on button "Start my Answer" at bounding box center [700, 343] width 201 height 30
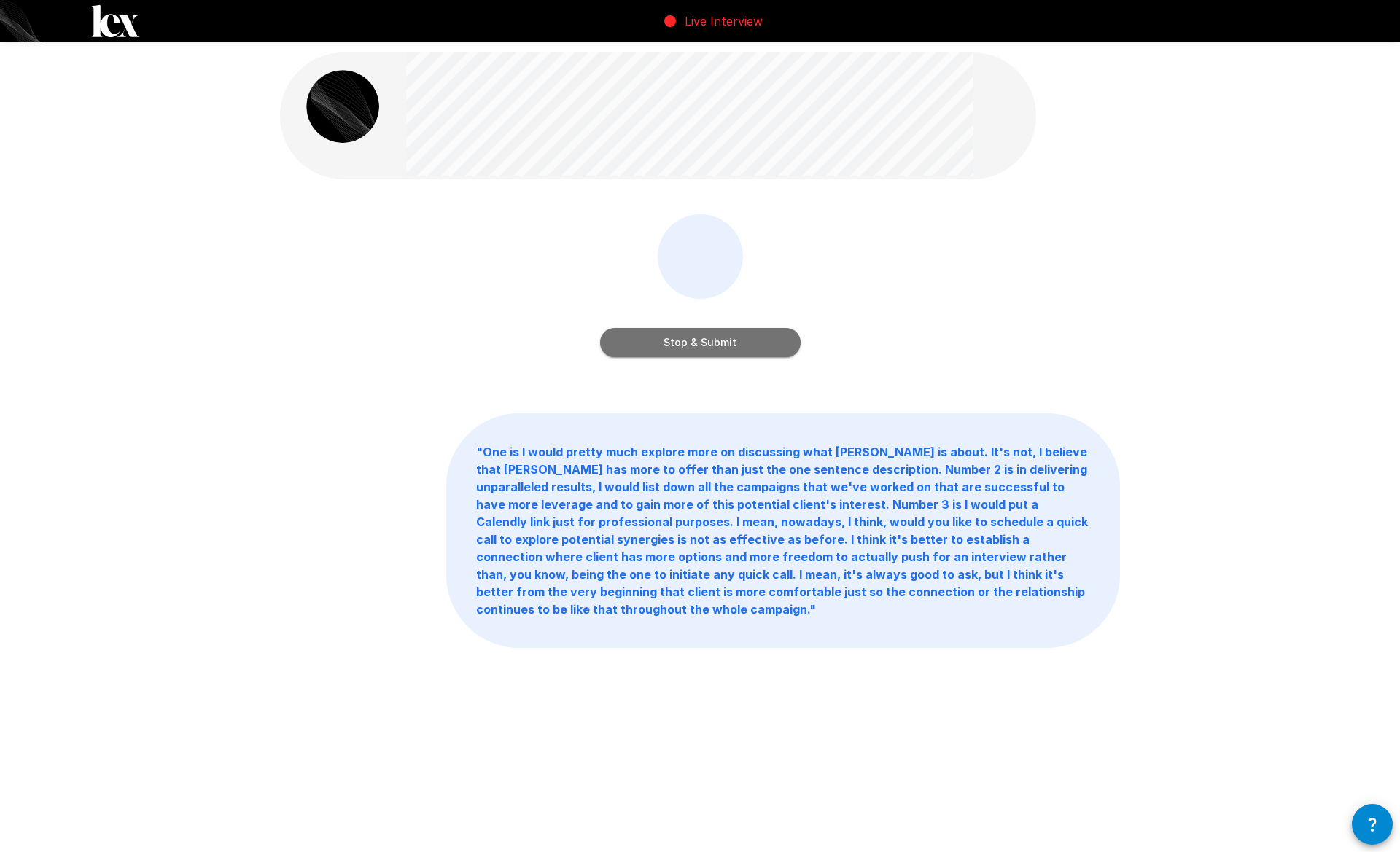
click at [658, 329] on button "Stop & Submit" at bounding box center [700, 343] width 201 height 30
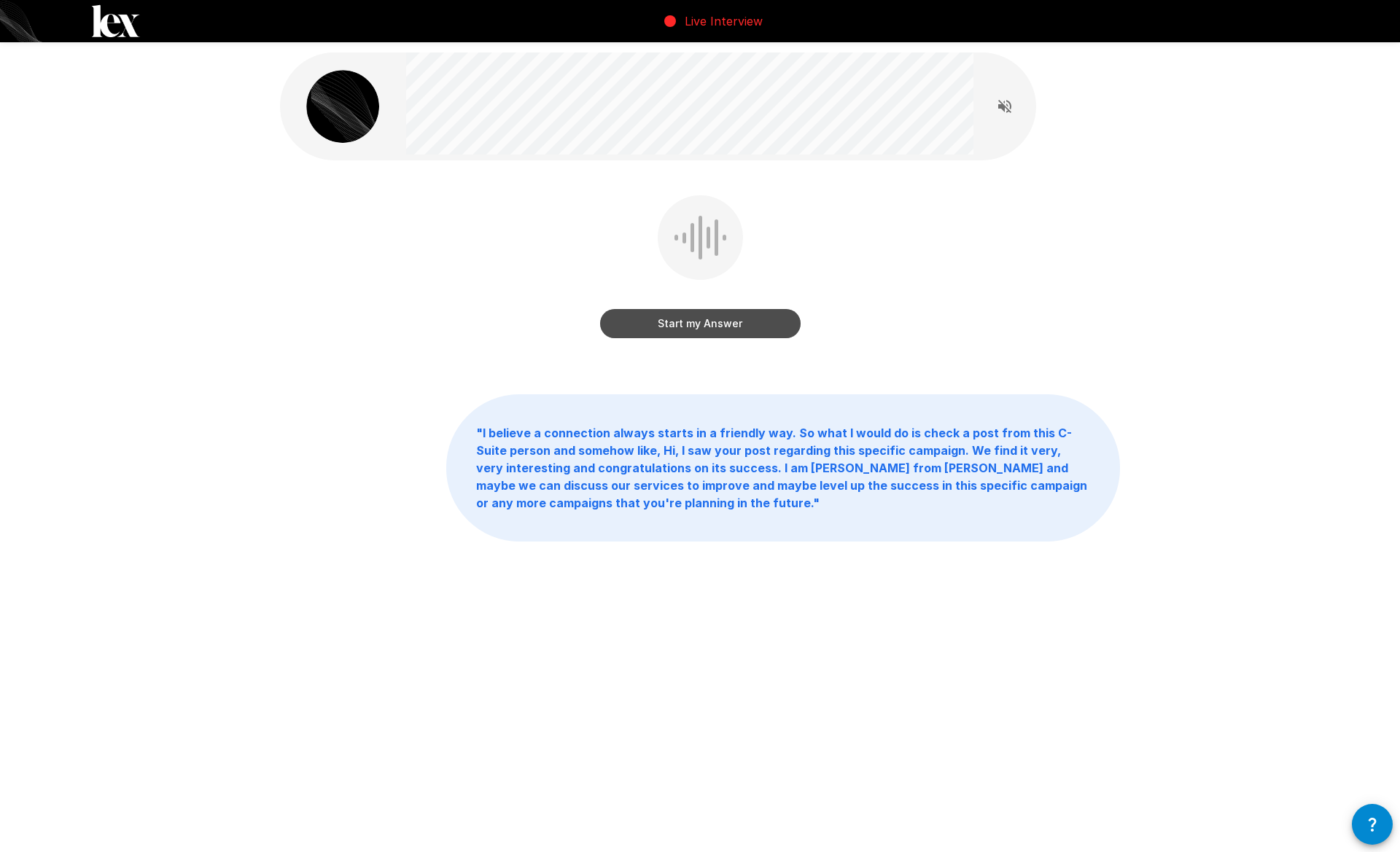
click at [689, 320] on button "Start my Answer" at bounding box center [700, 324] width 201 height 30
click at [613, 315] on button "Stop & Submit" at bounding box center [700, 324] width 201 height 30
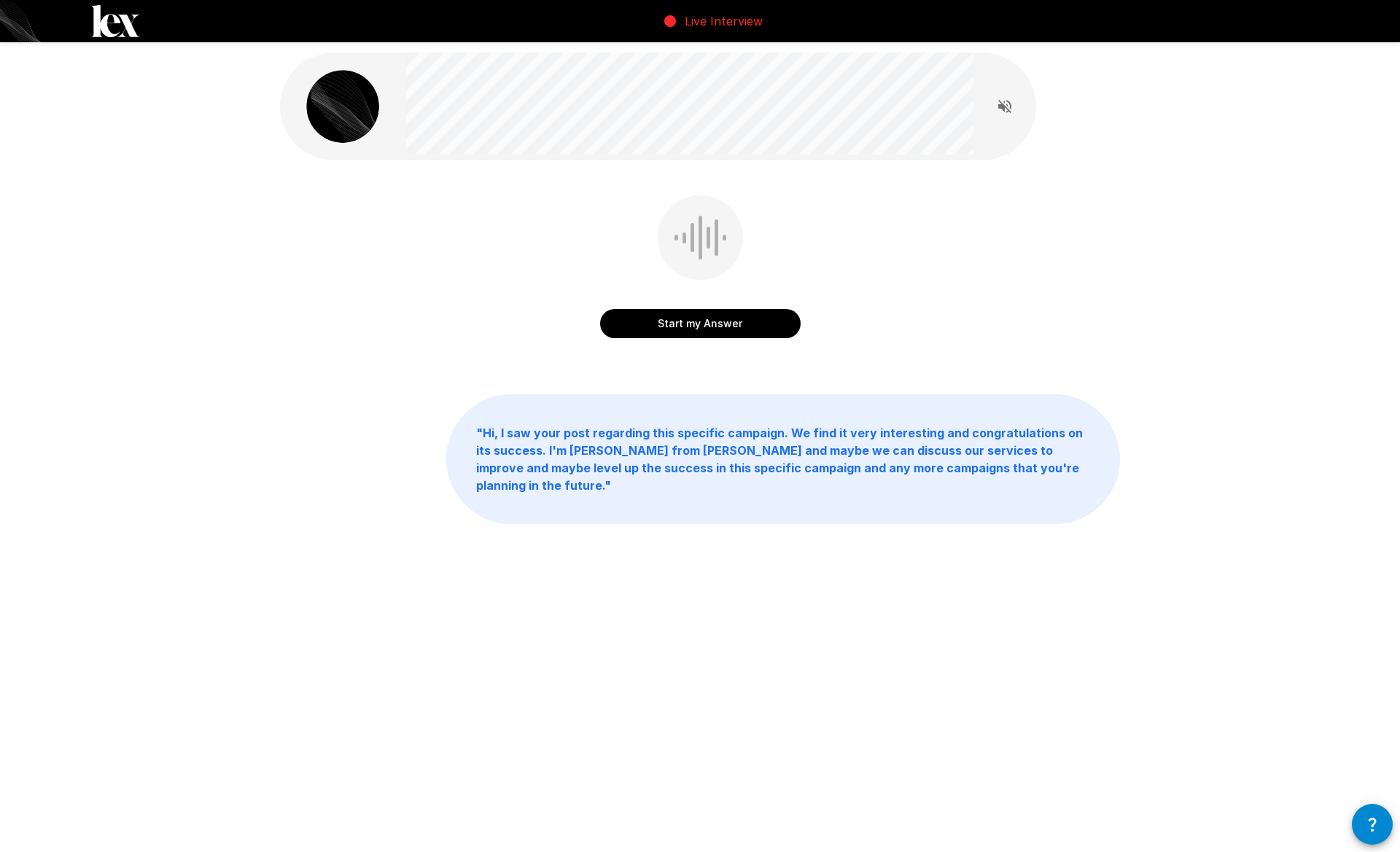
click at [1367, 819] on icon "button" at bounding box center [1372, 824] width 17 height 17
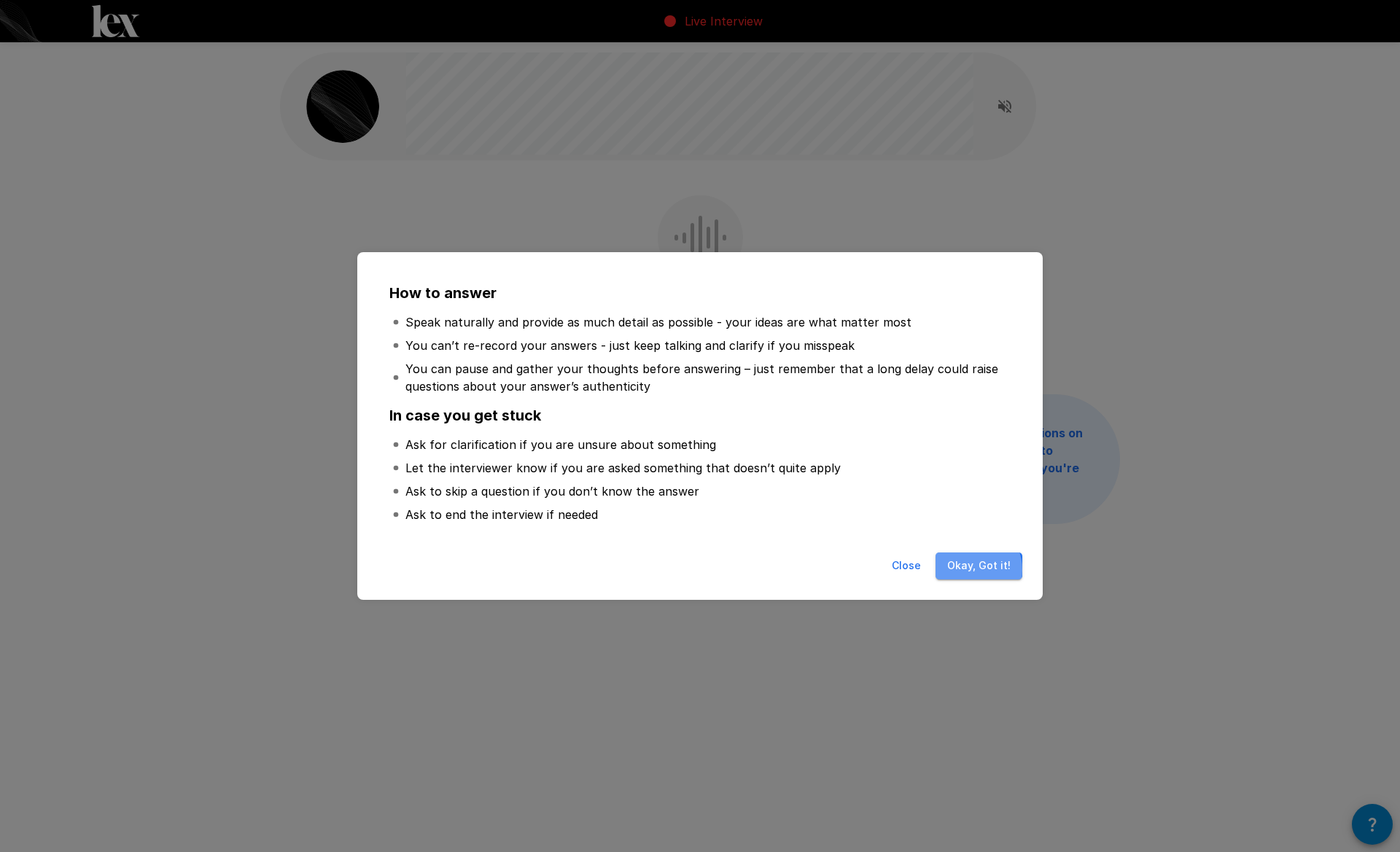
click at [968, 570] on button "Okay, Got it!" at bounding box center [979, 565] width 87 height 27
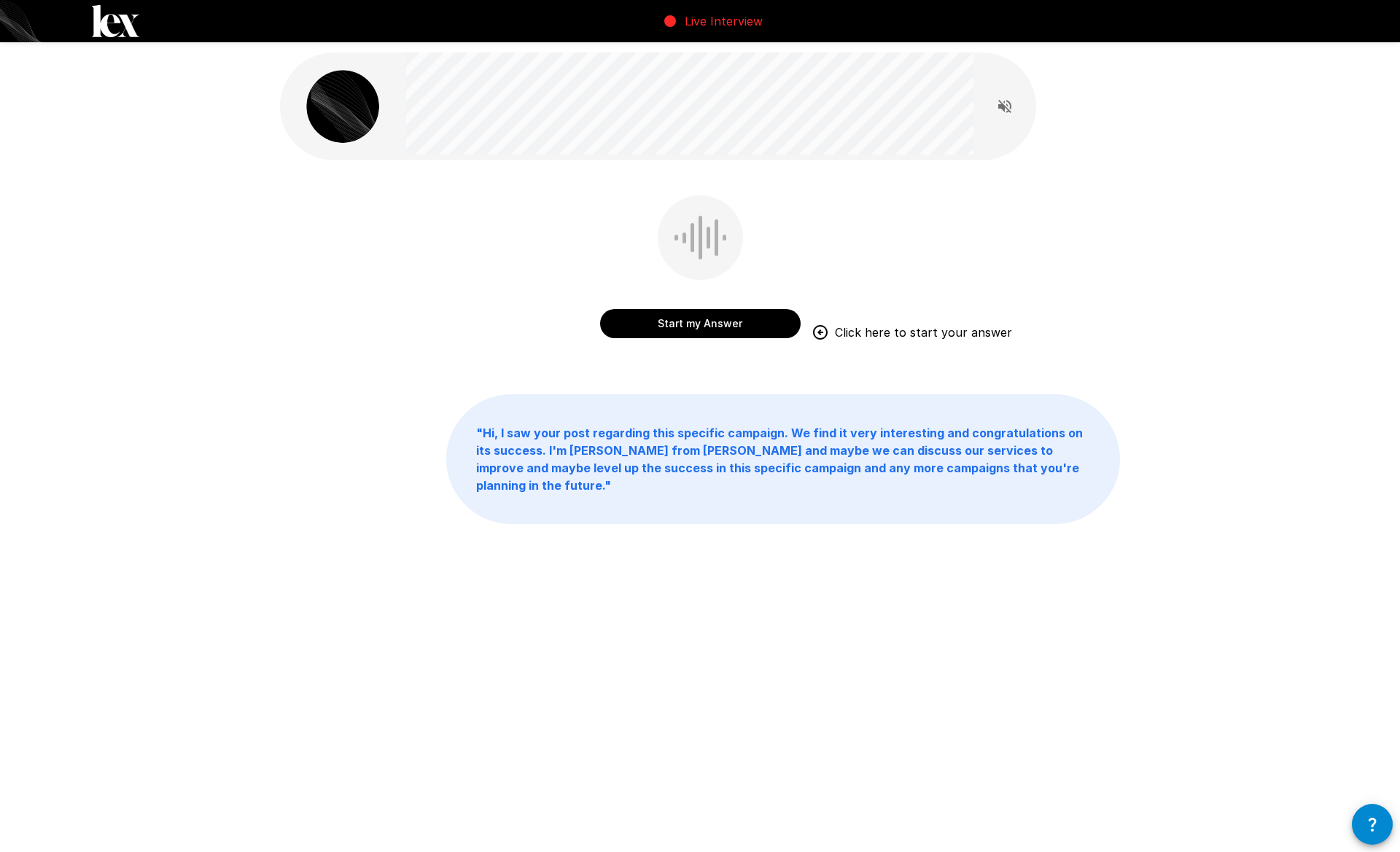
click at [730, 326] on button "Start my Answer" at bounding box center [700, 324] width 201 height 30
click at [633, 317] on button "Stop & Submit" at bounding box center [700, 324] width 201 height 30
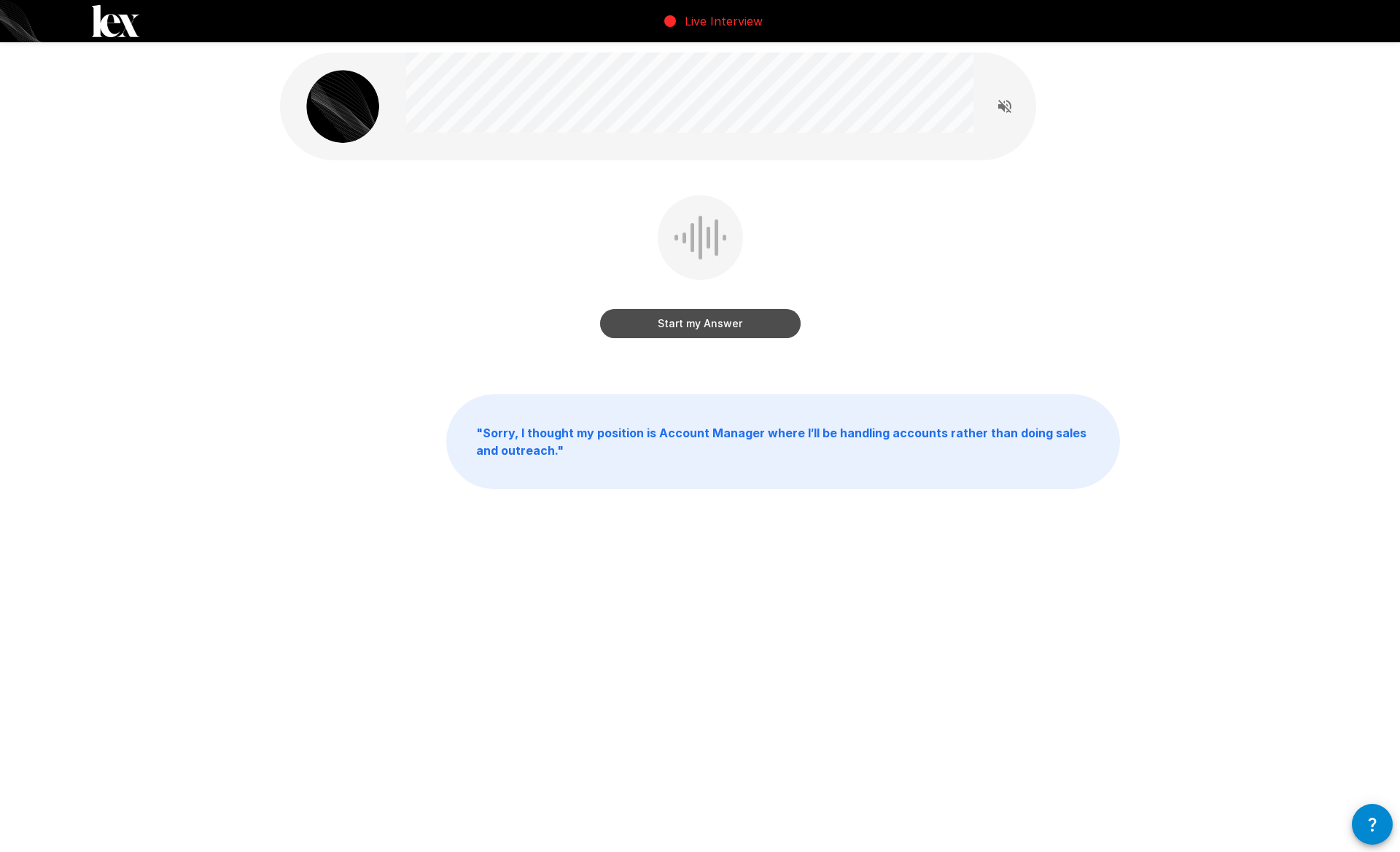
click at [646, 327] on button "Start my Answer" at bounding box center [700, 324] width 201 height 30
click at [631, 315] on button "Stop & Submit" at bounding box center [700, 324] width 201 height 30
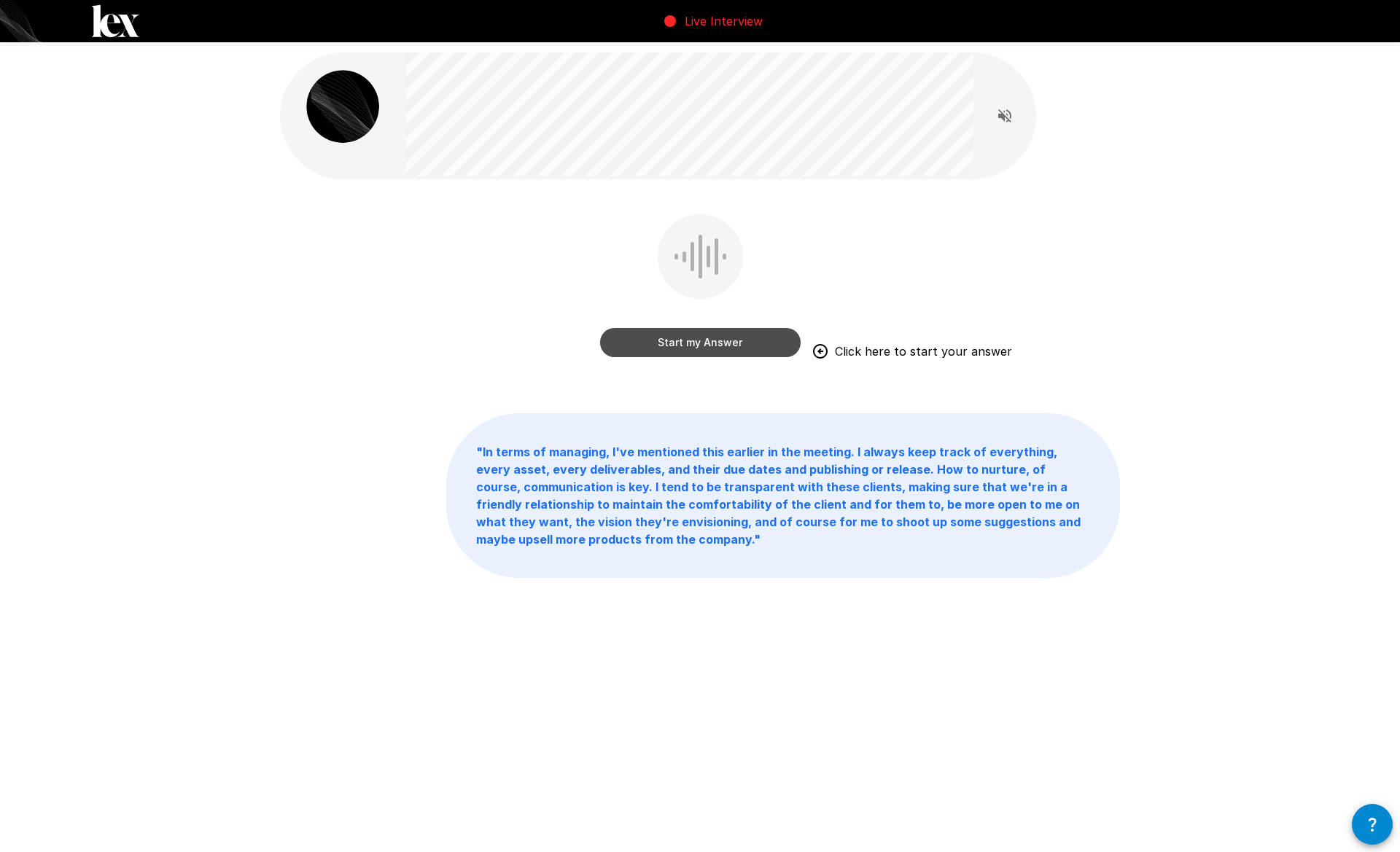
click at [635, 344] on button "Start my Answer" at bounding box center [700, 343] width 201 height 30
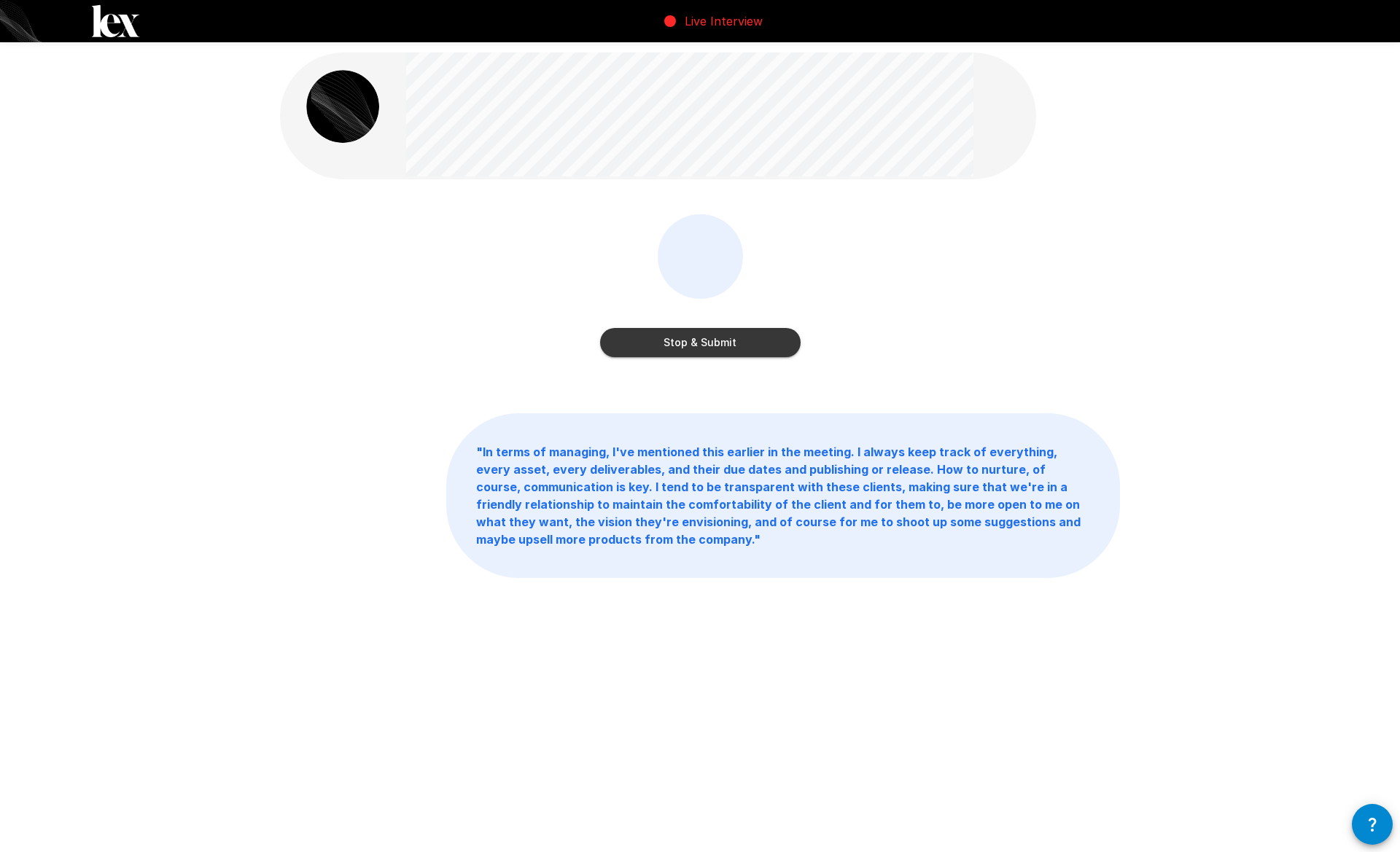
click at [661, 338] on button "Stop & Submit" at bounding box center [700, 343] width 201 height 30
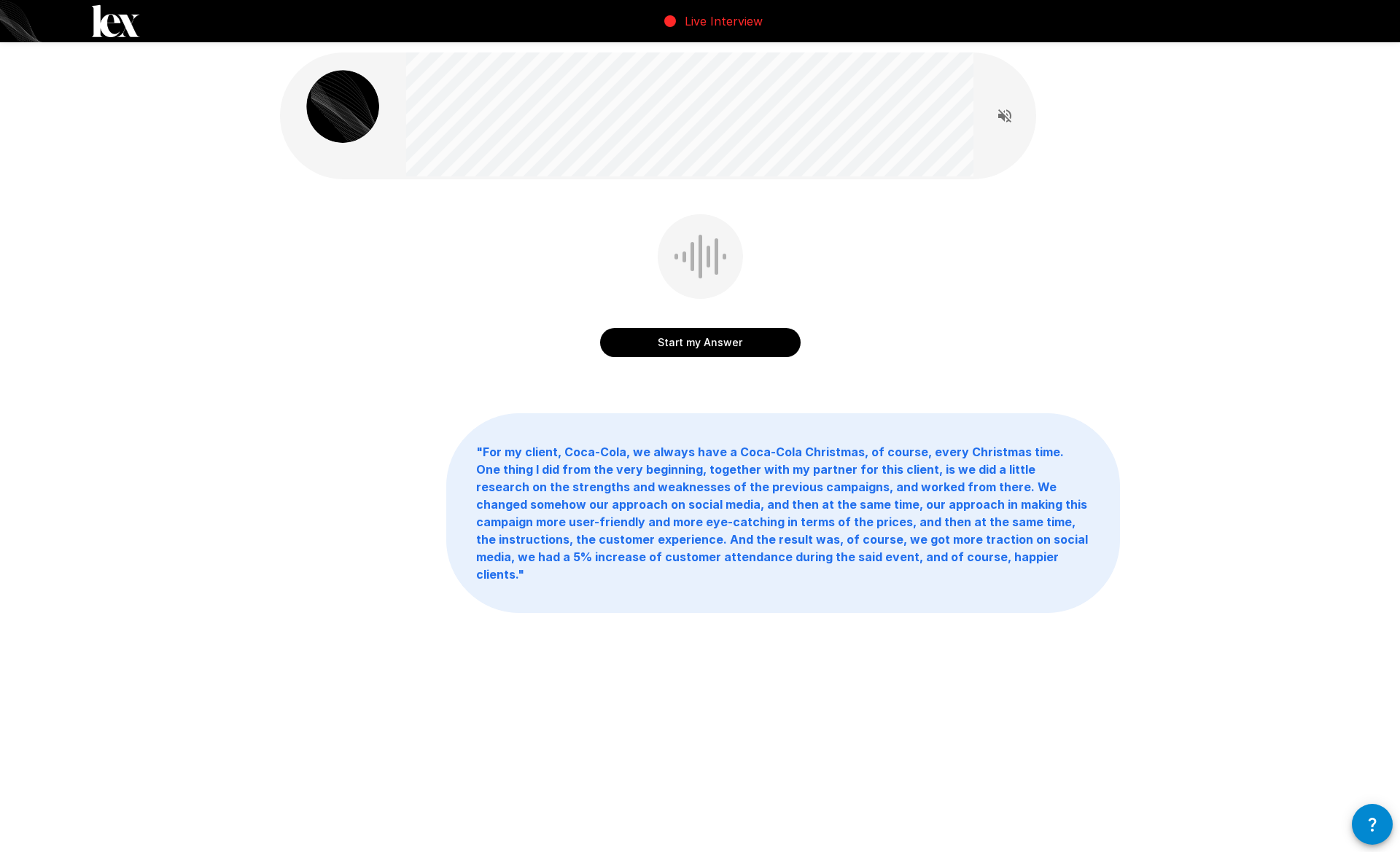
click at [659, 346] on button "Start my Answer" at bounding box center [700, 343] width 201 height 30
click at [653, 335] on button "Stop & Submit" at bounding box center [700, 343] width 201 height 30
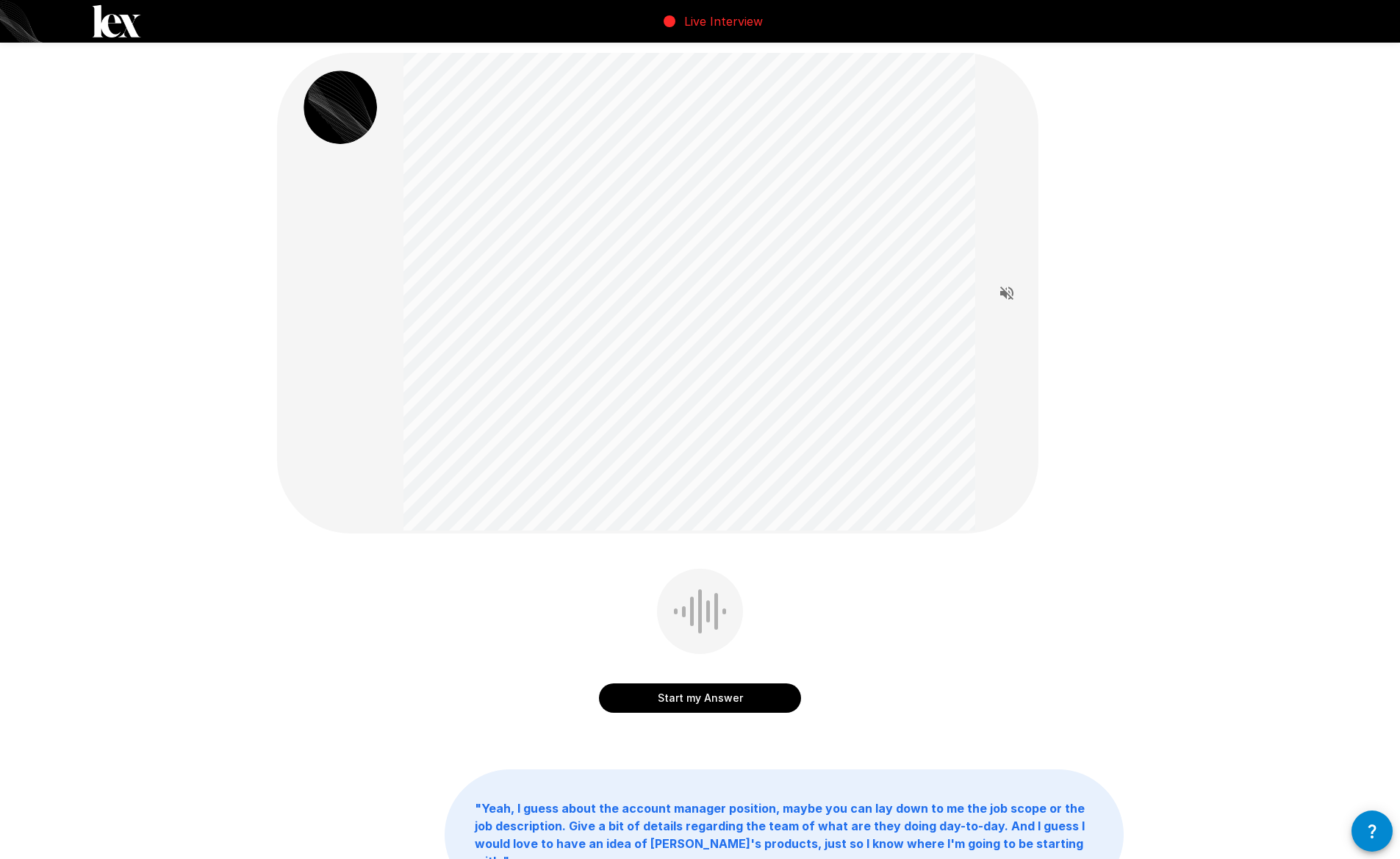
click at [637, 691] on button "Start my Answer" at bounding box center [700, 699] width 202 height 30
click at [644, 689] on button "Stop & Submit" at bounding box center [700, 699] width 202 height 30
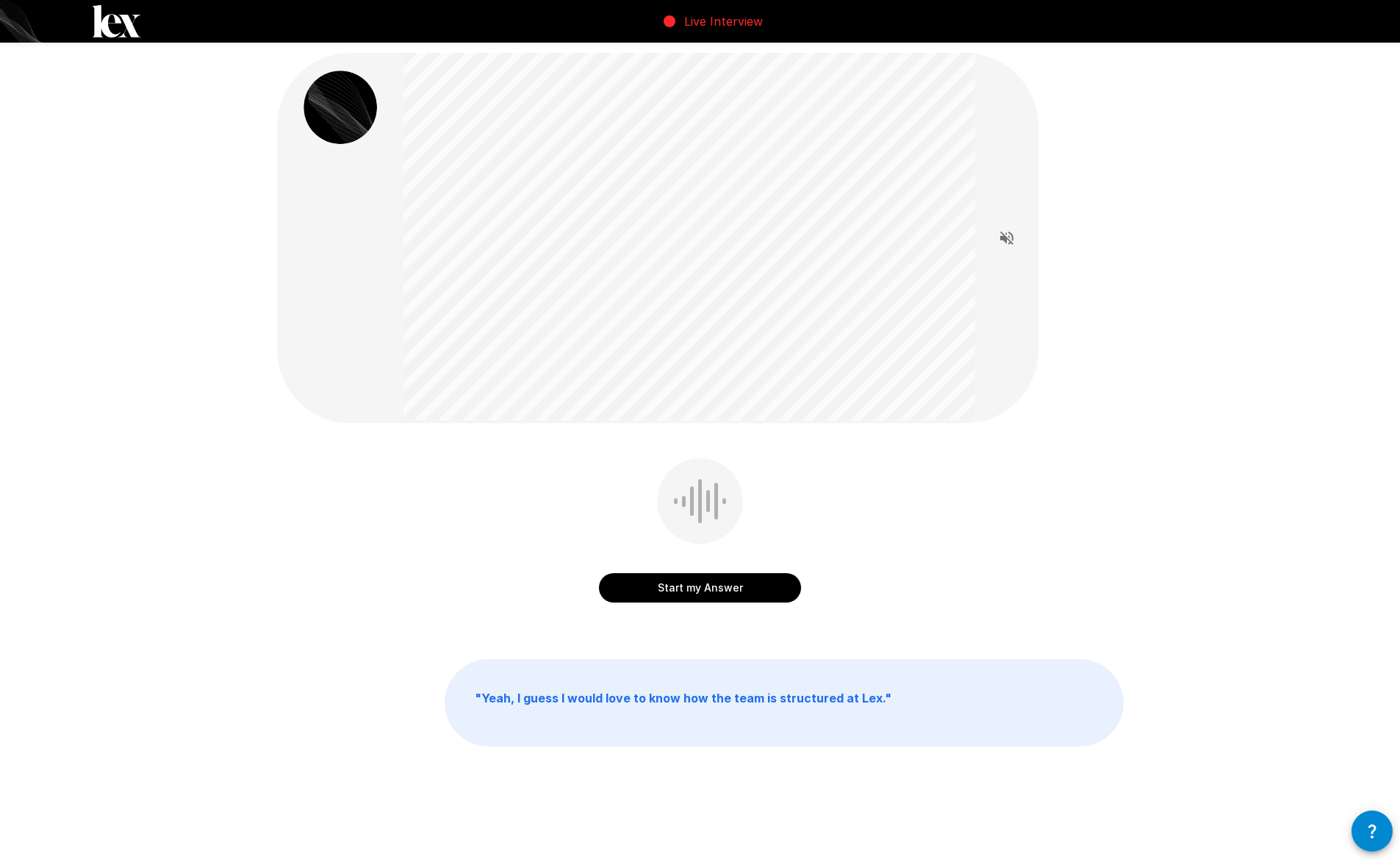
click at [625, 595] on button "Start my Answer" at bounding box center [700, 588] width 202 height 30
click at [616, 587] on button "Stop & Submit" at bounding box center [700, 588] width 202 height 30
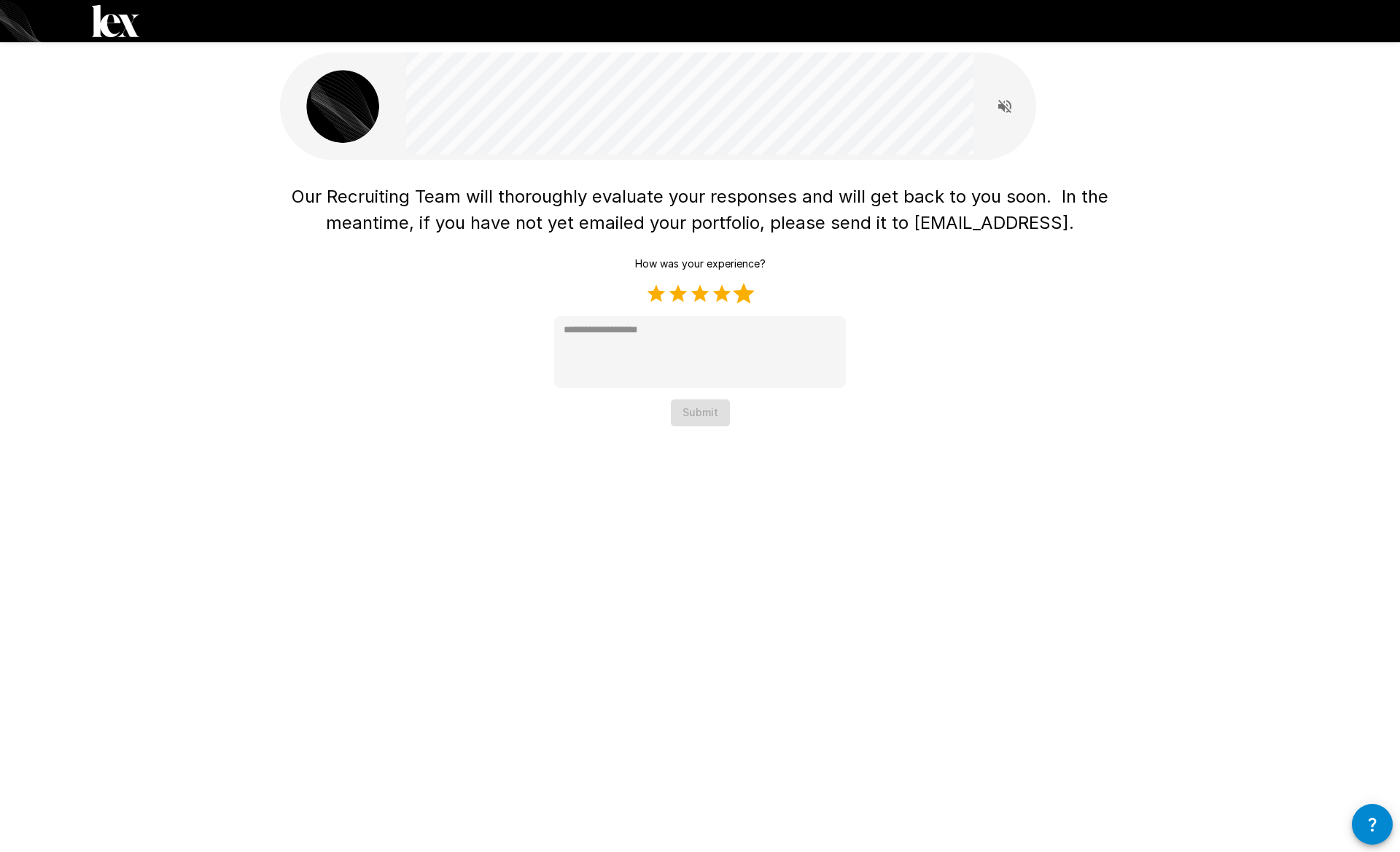
click at [746, 296] on label "5 Stars" at bounding box center [743, 294] width 22 height 22
type textarea "*"
click at [712, 423] on button "Submit" at bounding box center [700, 413] width 59 height 27
